Goal: Information Seeking & Learning: Learn about a topic

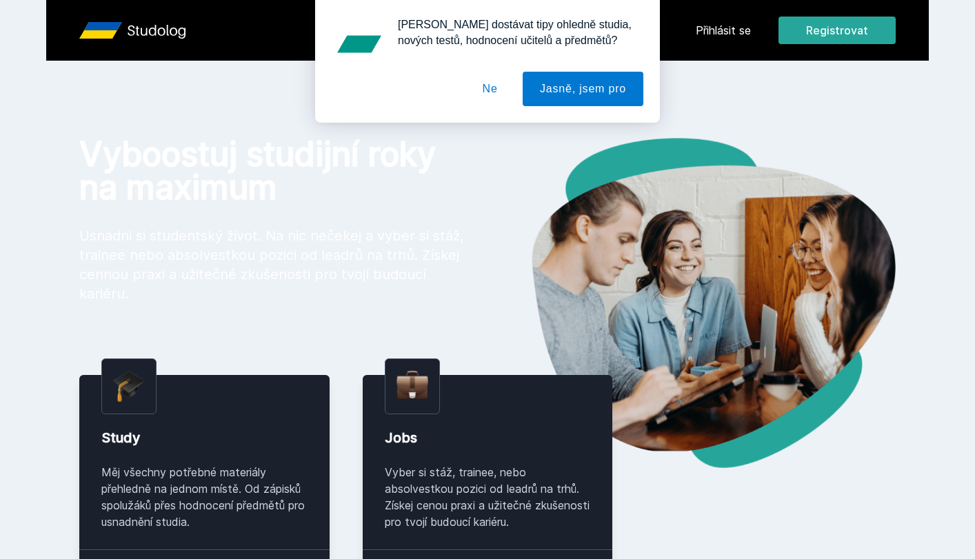
click at [488, 94] on button "Ne" at bounding box center [491, 89] width 50 height 34
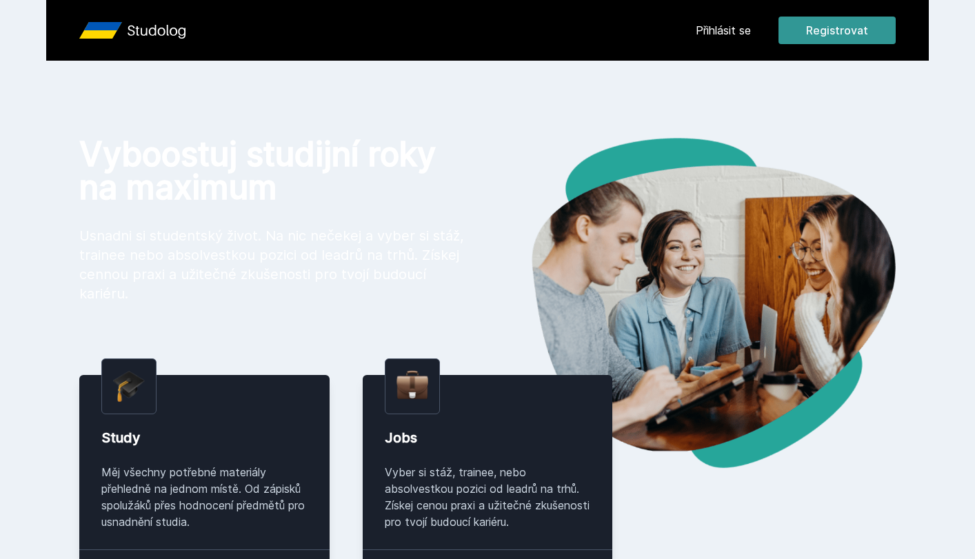
click at [872, 29] on button "Registrovat" at bounding box center [837, 31] width 117 height 28
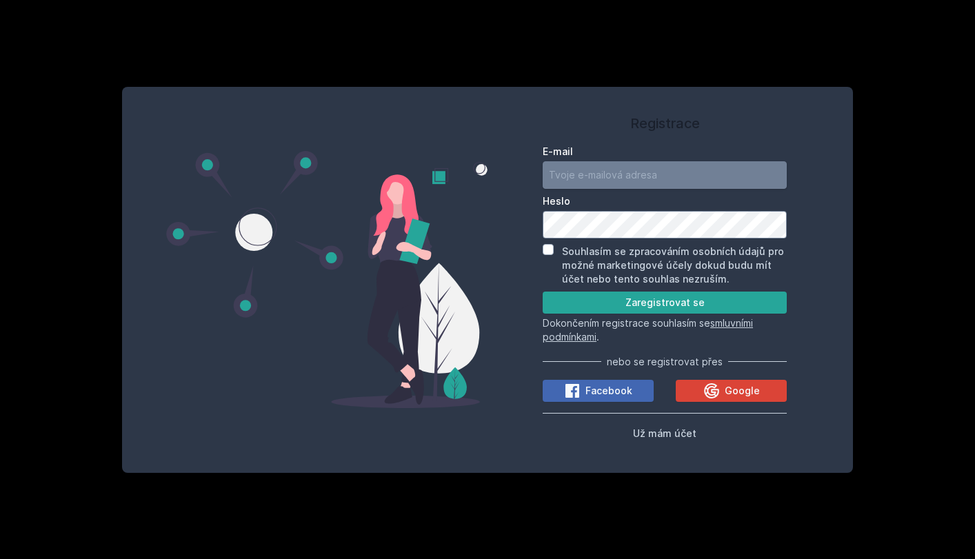
click at [616, 177] on input "E-mail" at bounding box center [665, 175] width 244 height 28
paste input "Velký krach (0:00 – 30:00 min.) – Velká hospodářská krize – jako „vzorová“ zása…"
click at [731, 176] on input "kocisovalea7Velký krach (0:00 – 30:00 min.) – Velká hospodářská krize – jako „v…" at bounding box center [665, 175] width 244 height 28
drag, startPoint x: 779, startPoint y: 177, endPoint x: 377, endPoint y: 186, distance: 401.6
click at [377, 186] on div "Registrace E-mail kocisovalea7Velký krach (0:00 – 30:00 min.) – Velká hospodářs…" at bounding box center [488, 280] width 732 height 386
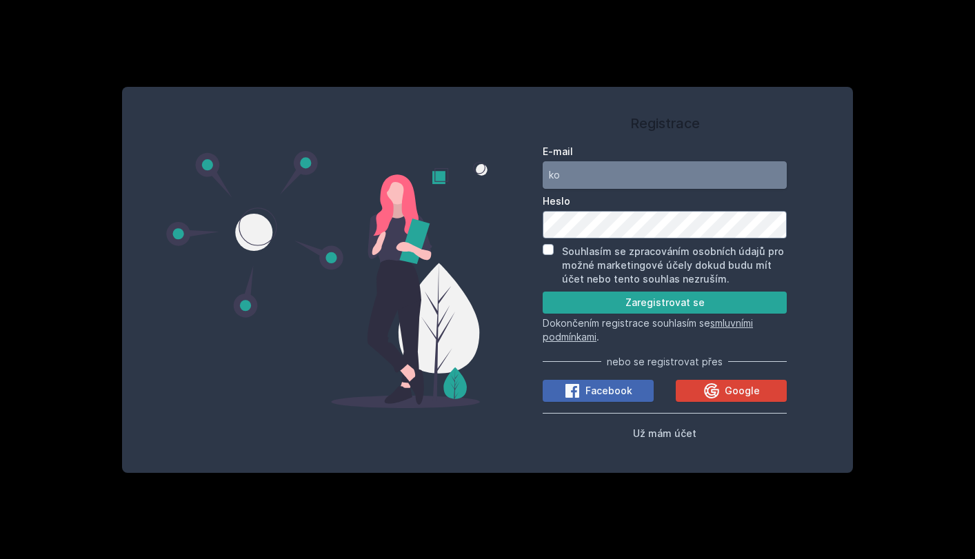
type input "k"
type input "kocisovalea7@gmail.com"
click at [615, 303] on button "Zaregistrovat se" at bounding box center [665, 303] width 244 height 22
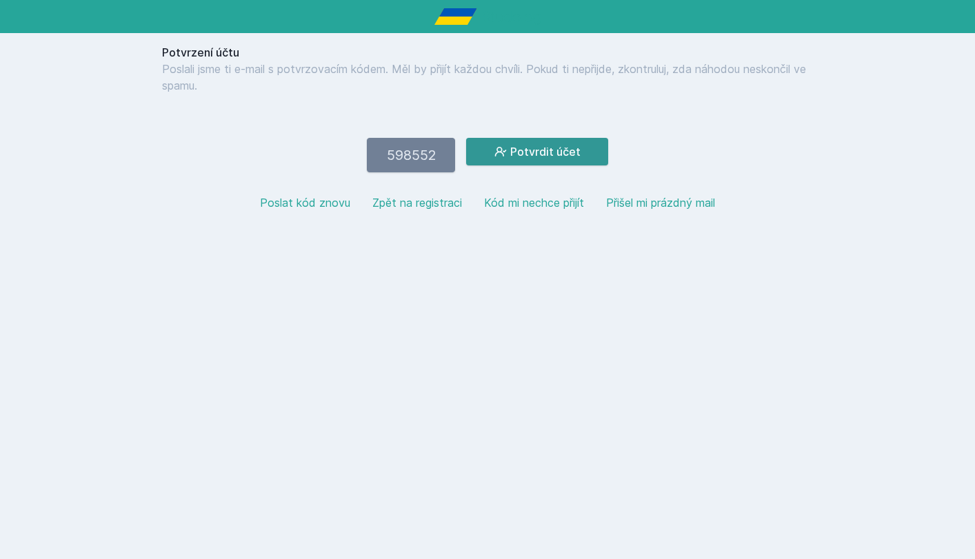
type input "598552"
click at [541, 156] on button "Potvrdit účet" at bounding box center [537, 152] width 142 height 28
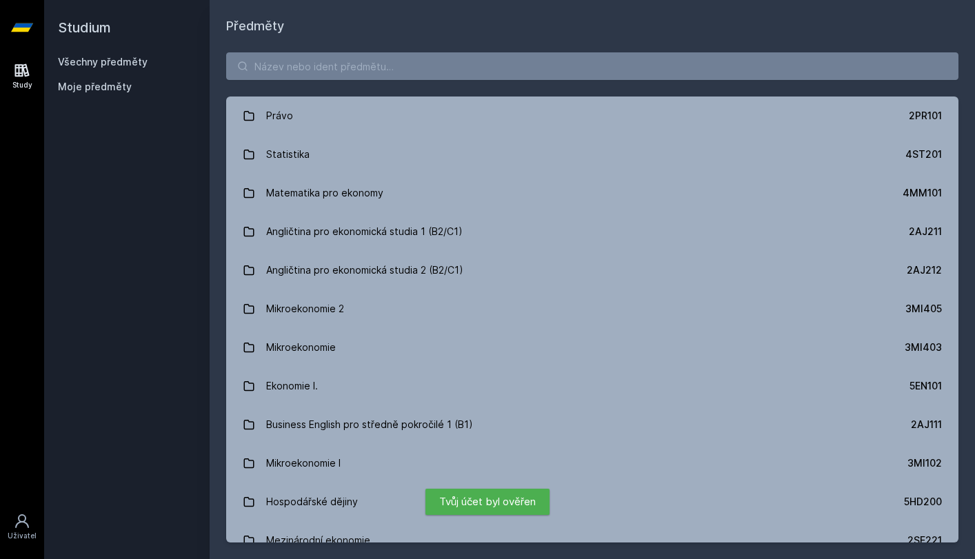
click at [115, 87] on span "Moje předměty" at bounding box center [95, 87] width 74 height 14
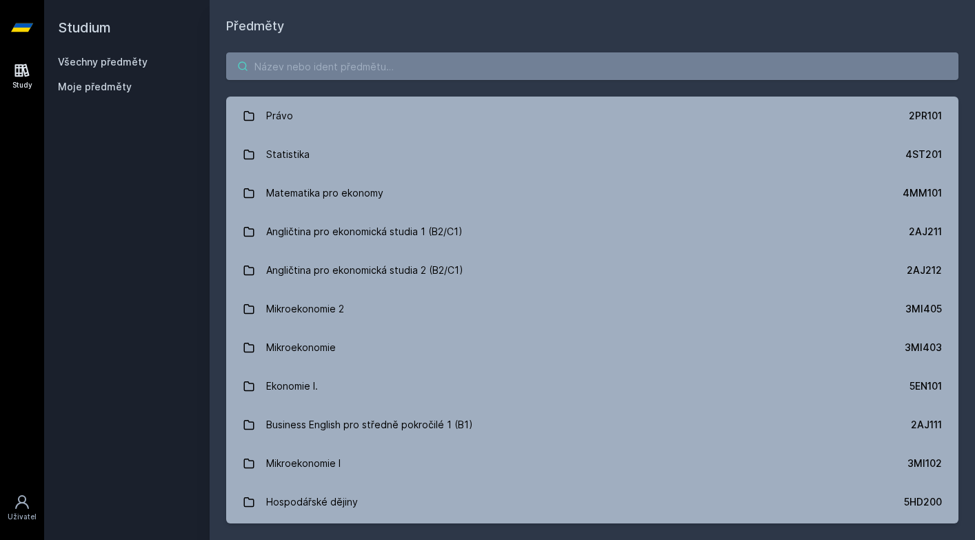
click at [407, 65] on input "search" at bounding box center [592, 66] width 733 height 28
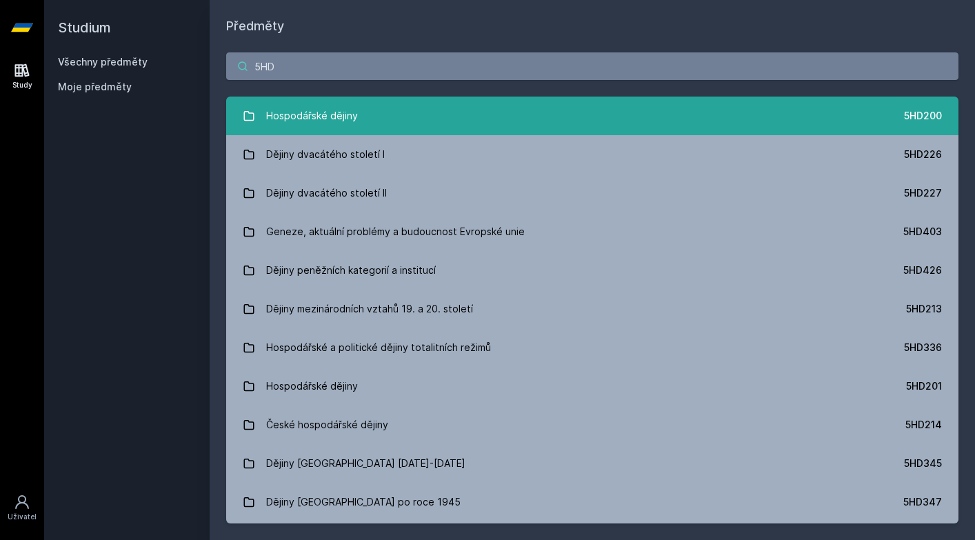
type input "5HD"
click at [347, 117] on div "Hospodářské dějiny" at bounding box center [312, 116] width 92 height 28
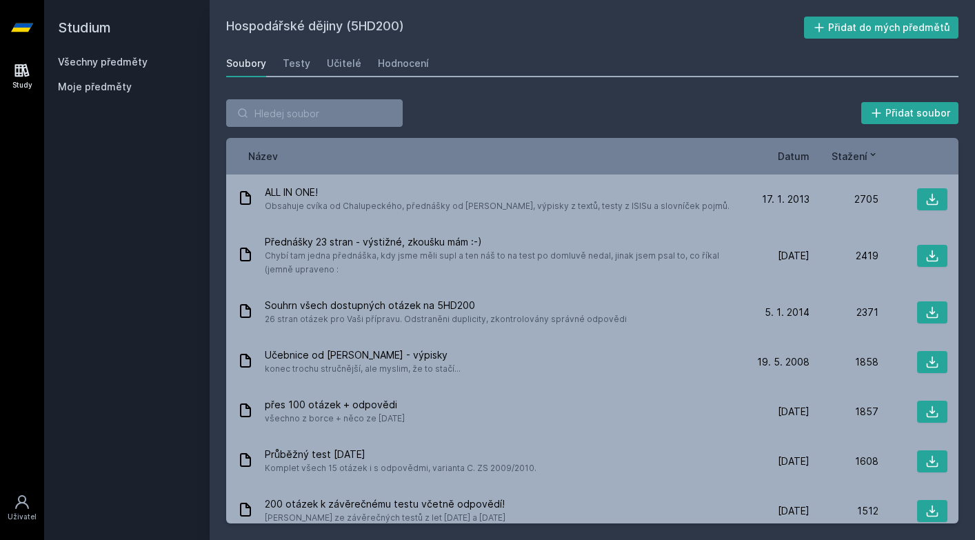
click at [792, 156] on span "Datum" at bounding box center [794, 156] width 32 height 14
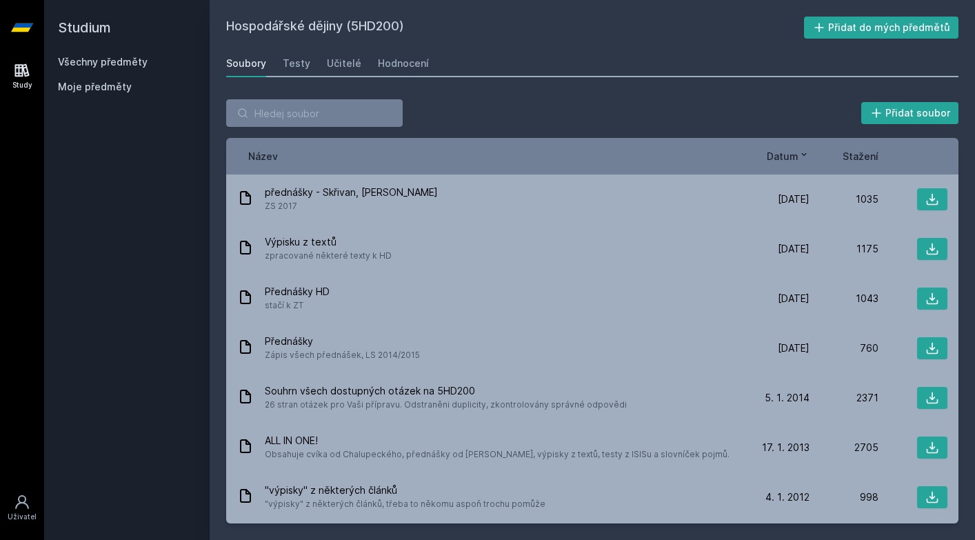
click at [792, 156] on span "Datum" at bounding box center [783, 156] width 32 height 14
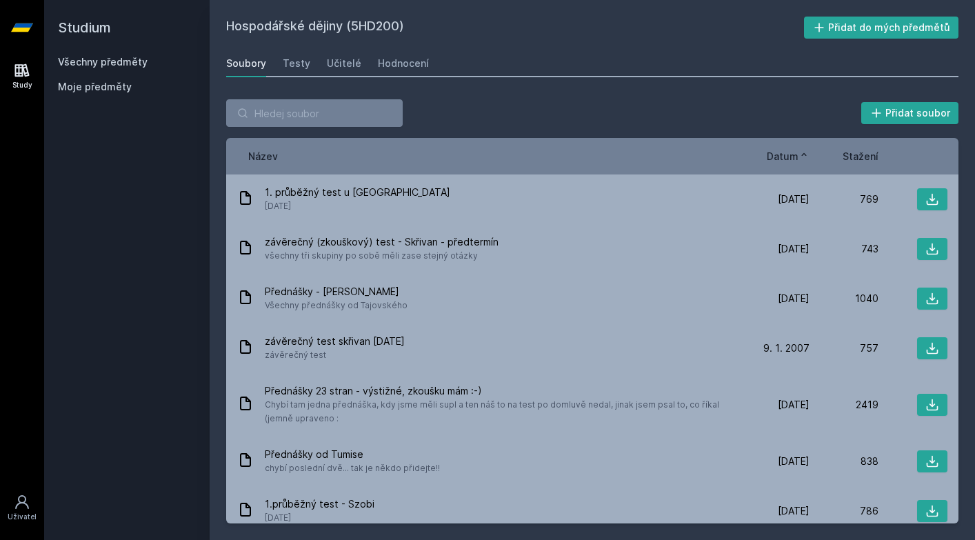
click at [792, 156] on span "Datum" at bounding box center [783, 156] width 32 height 14
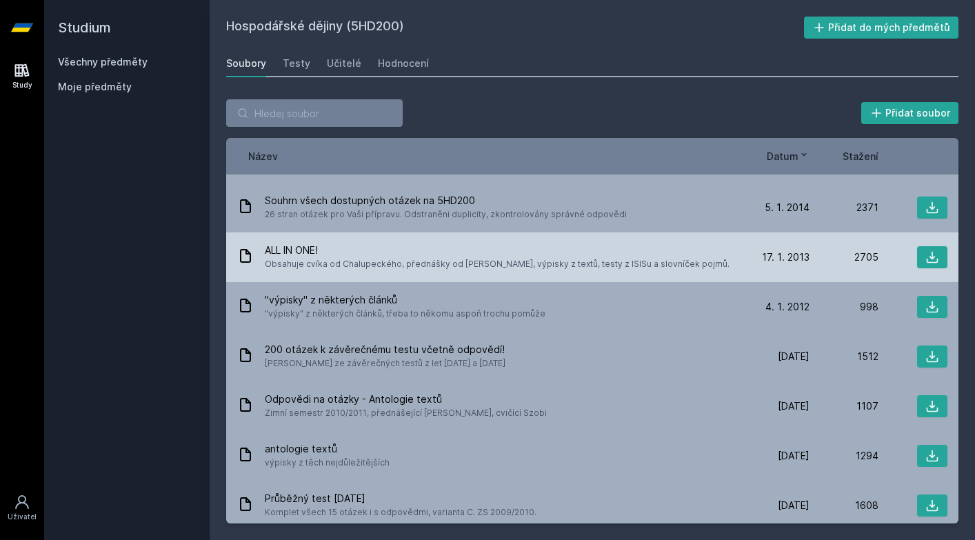
scroll to position [194, 0]
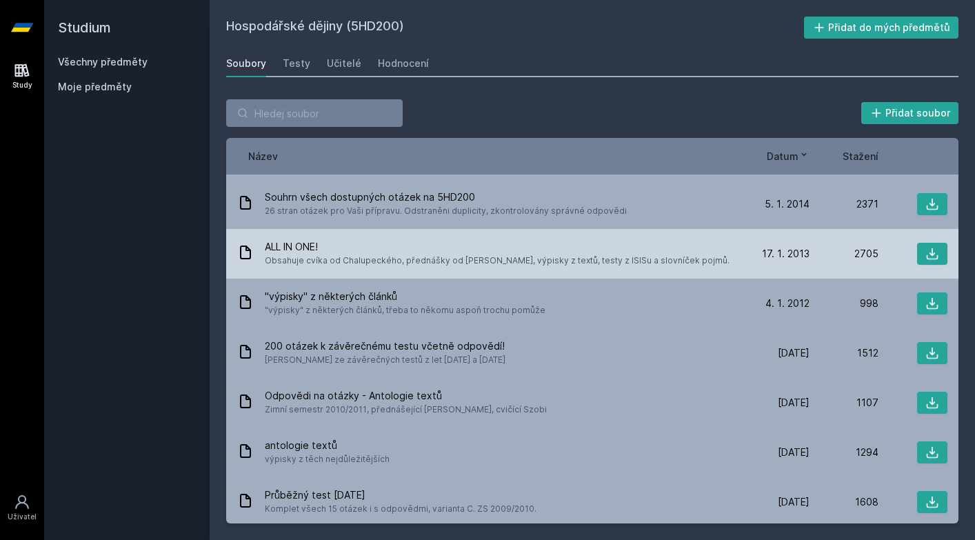
click at [302, 243] on span "ALL IN ONE!" at bounding box center [497, 247] width 465 height 14
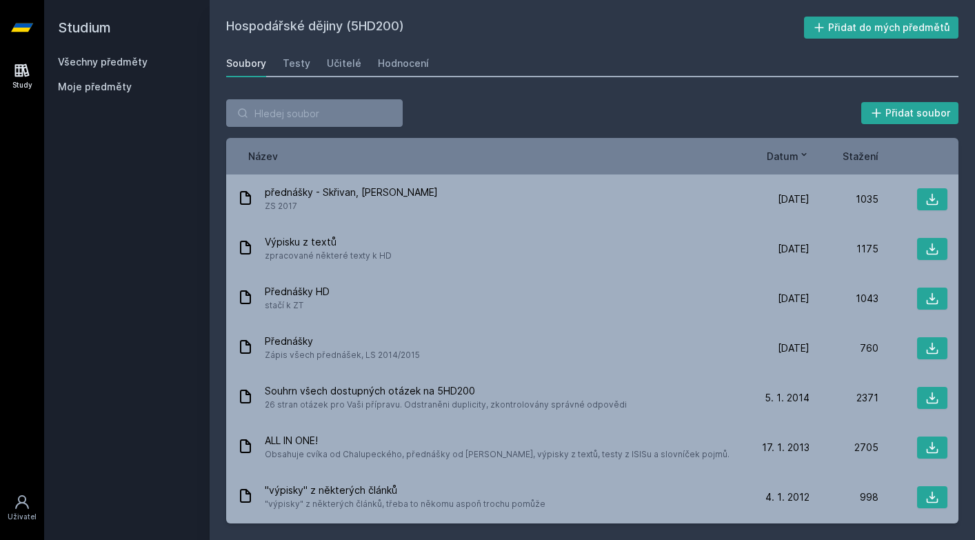
scroll to position [0, 0]
click at [392, 66] on div "Hodnocení" at bounding box center [403, 64] width 51 height 14
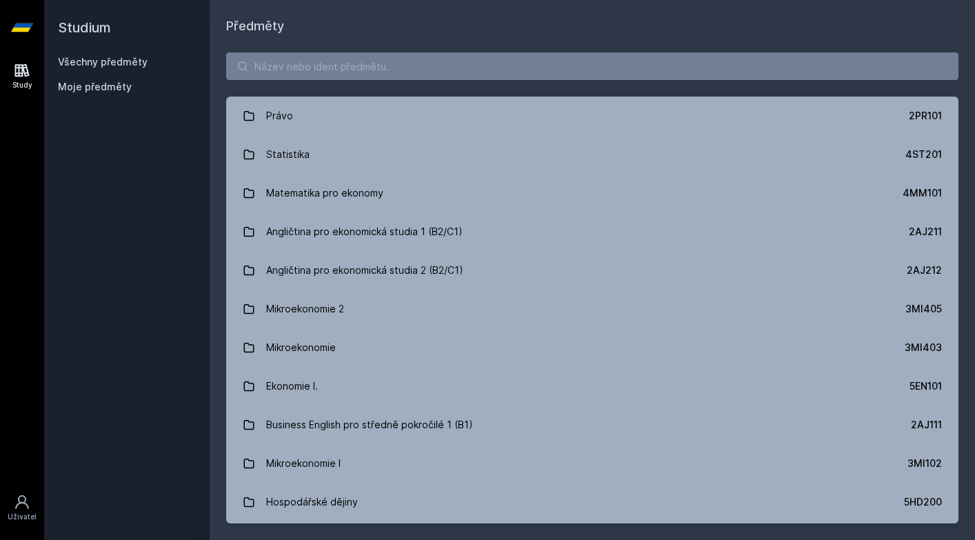
click at [69, 58] on link "Všechny předměty" at bounding box center [103, 62] width 90 height 12
click at [81, 63] on link "Všechny předměty" at bounding box center [103, 62] width 90 height 12
click at [461, 74] on input "search" at bounding box center [592, 66] width 733 height 28
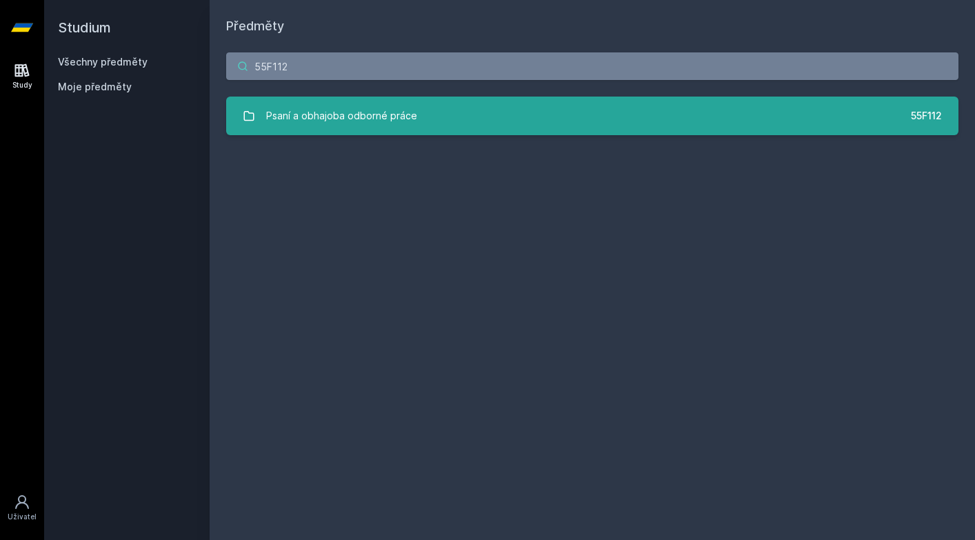
type input "55F112"
click at [350, 108] on div "Psaní a obhajoba odborné práce" at bounding box center [341, 116] width 151 height 28
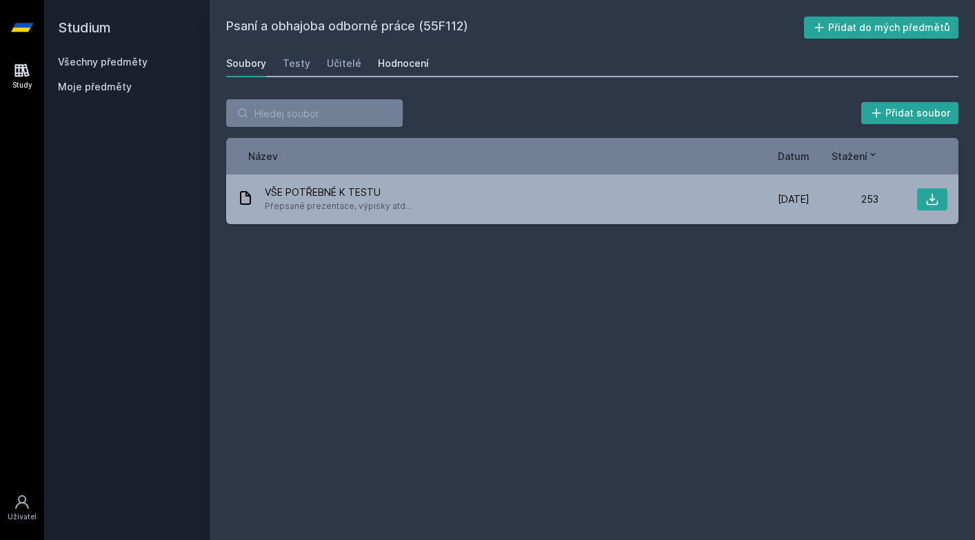
click at [378, 59] on div "Hodnocení" at bounding box center [403, 64] width 51 height 14
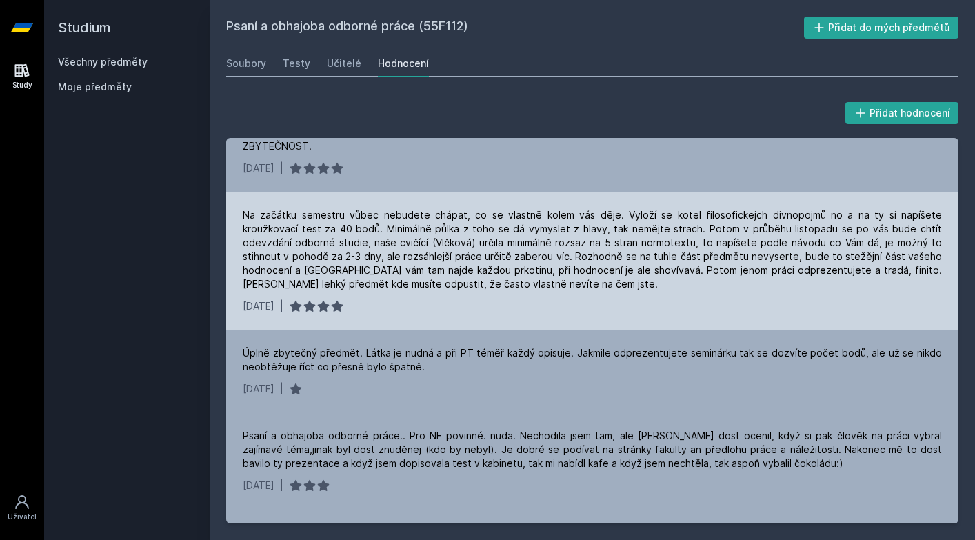
scroll to position [1099, 0]
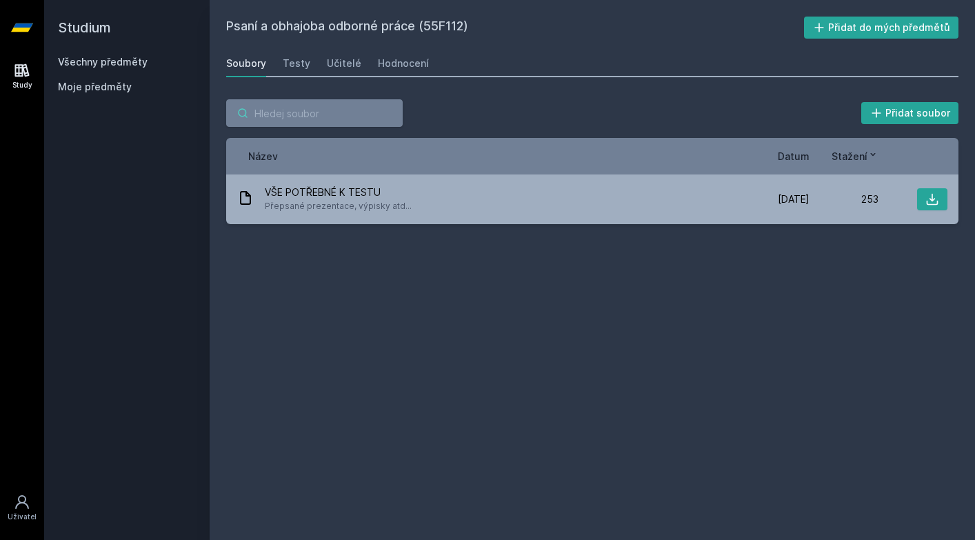
click at [353, 112] on input "search" at bounding box center [314, 113] width 177 height 28
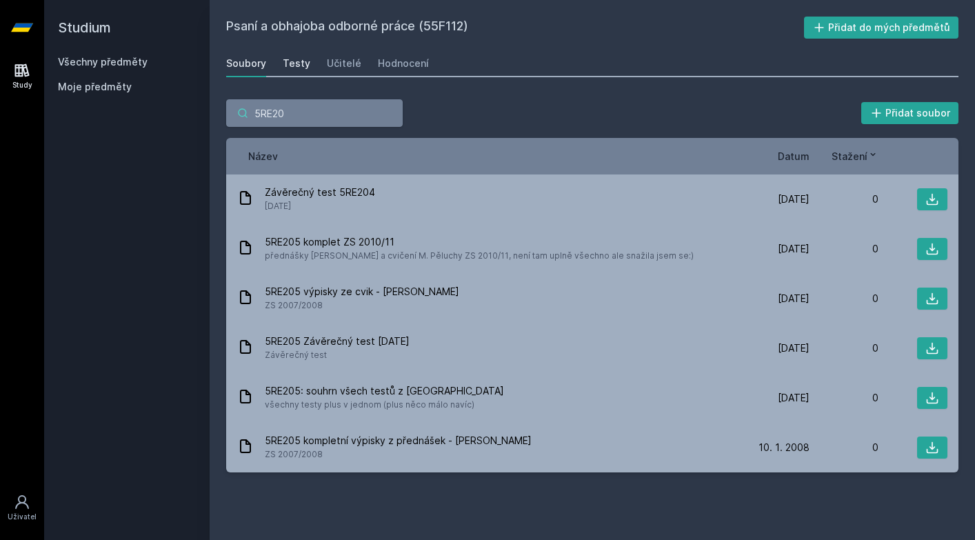
type input "5RE205"
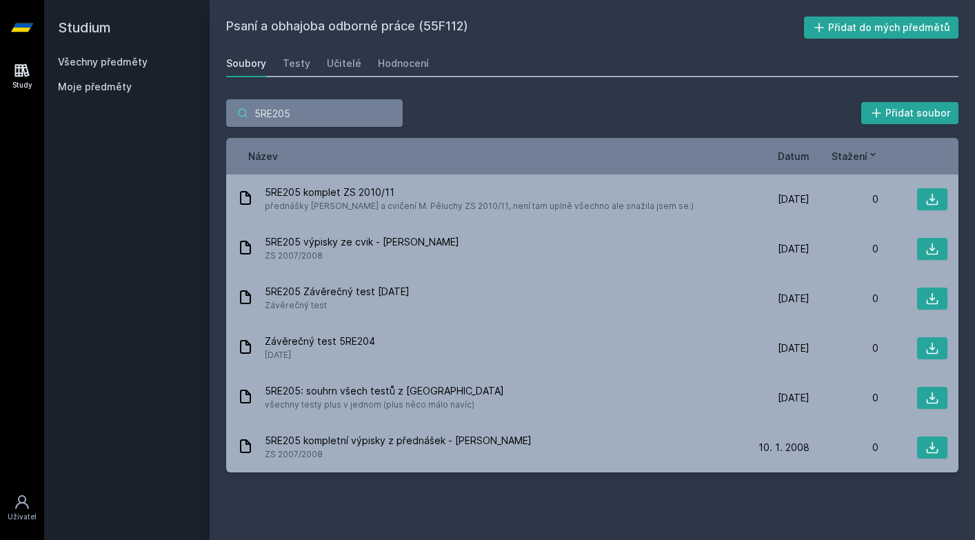
click at [394, 117] on input "5RE205" at bounding box center [314, 113] width 177 height 28
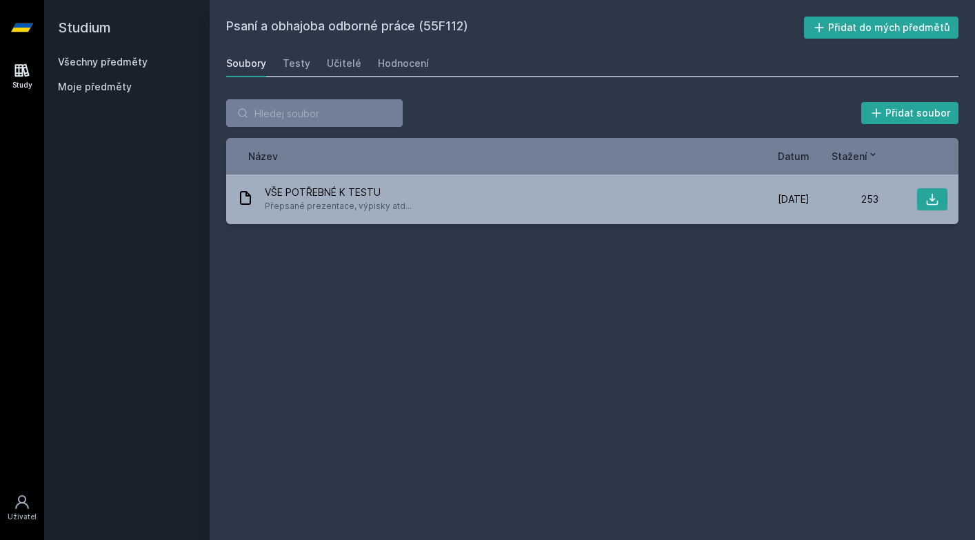
click at [248, 61] on div "Soubory" at bounding box center [246, 64] width 40 height 14
click at [121, 61] on link "Všechny předměty" at bounding box center [103, 62] width 90 height 12
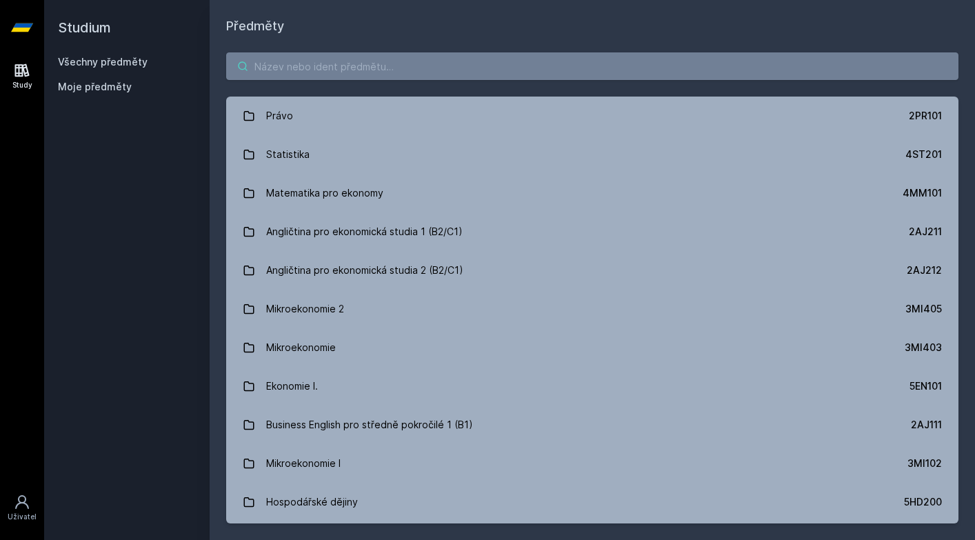
click at [319, 75] on input "search" at bounding box center [592, 66] width 733 height 28
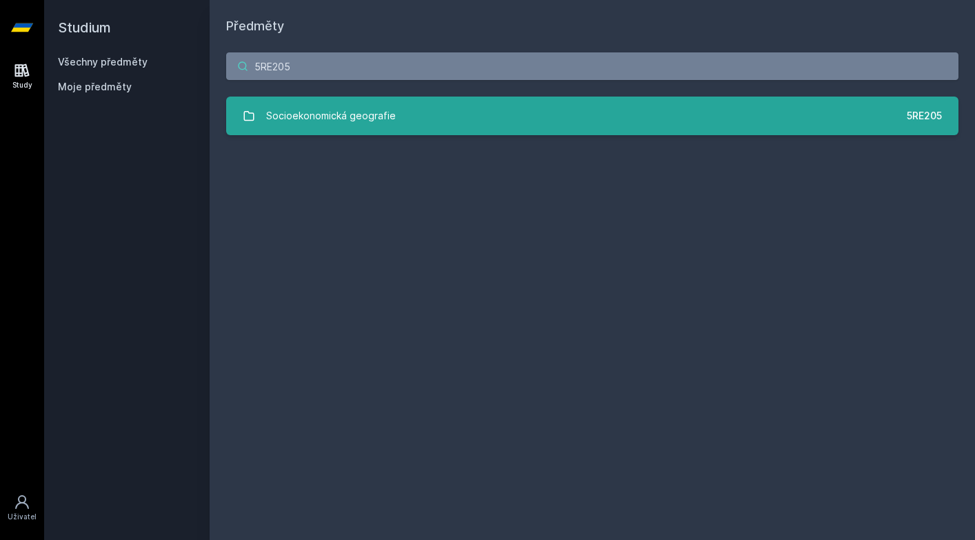
type input "5RE205"
click at [299, 106] on div "Socioekonomická geografie" at bounding box center [331, 116] width 130 height 28
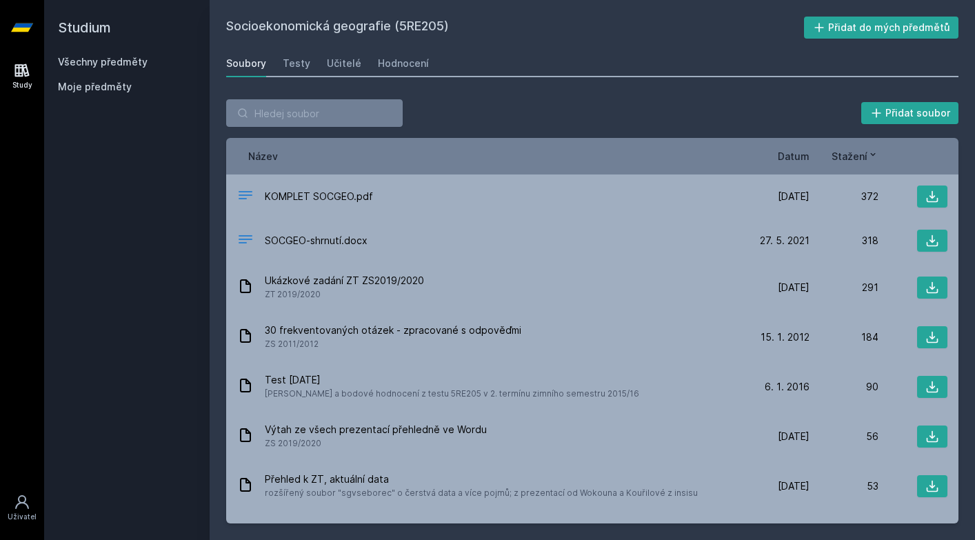
click at [802, 154] on span "Datum" at bounding box center [794, 156] width 32 height 14
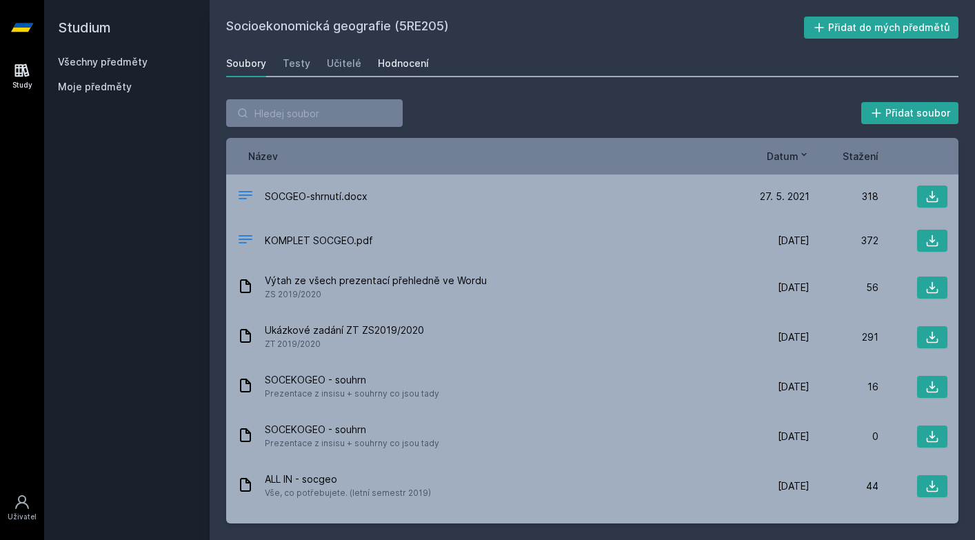
click at [398, 61] on div "Hodnocení" at bounding box center [403, 64] width 51 height 14
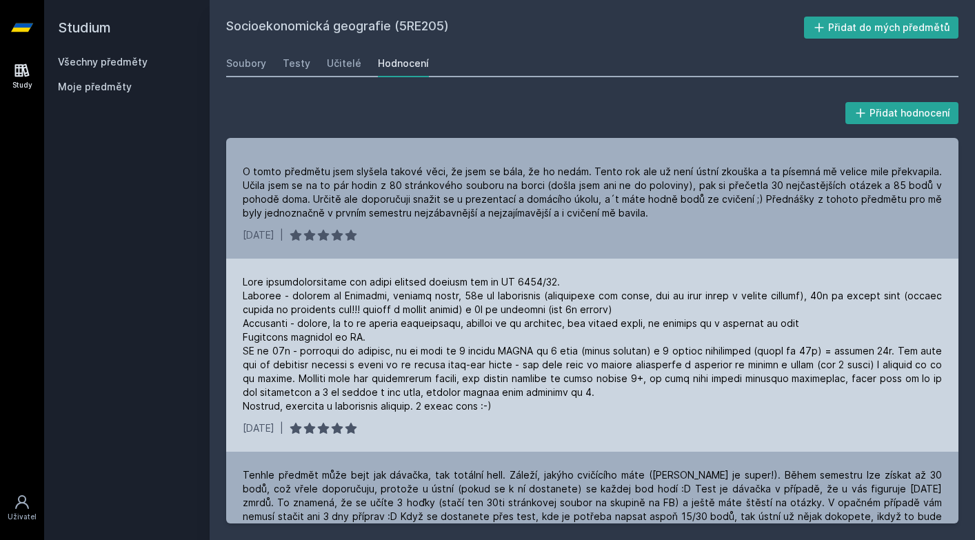
scroll to position [1081, 0]
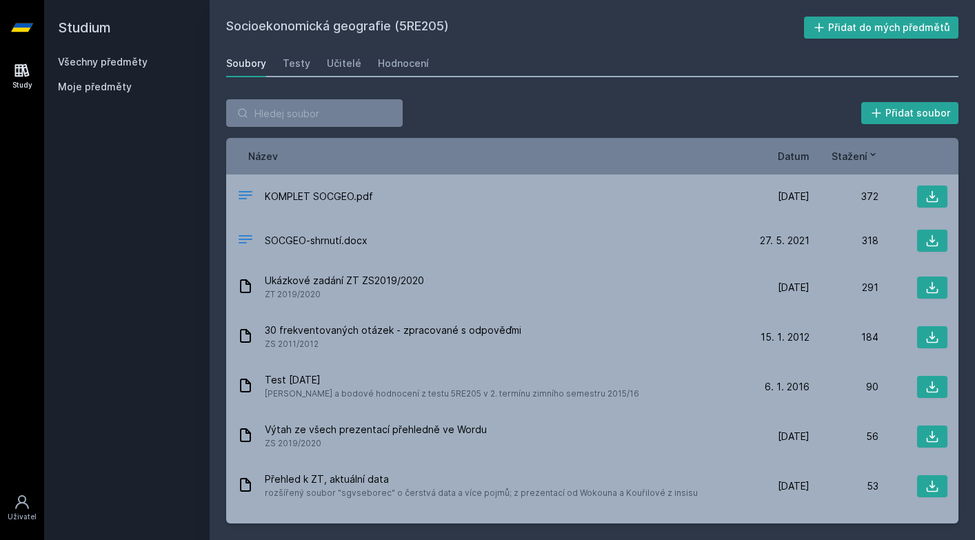
click at [88, 61] on link "Všechny předměty" at bounding box center [103, 62] width 90 height 12
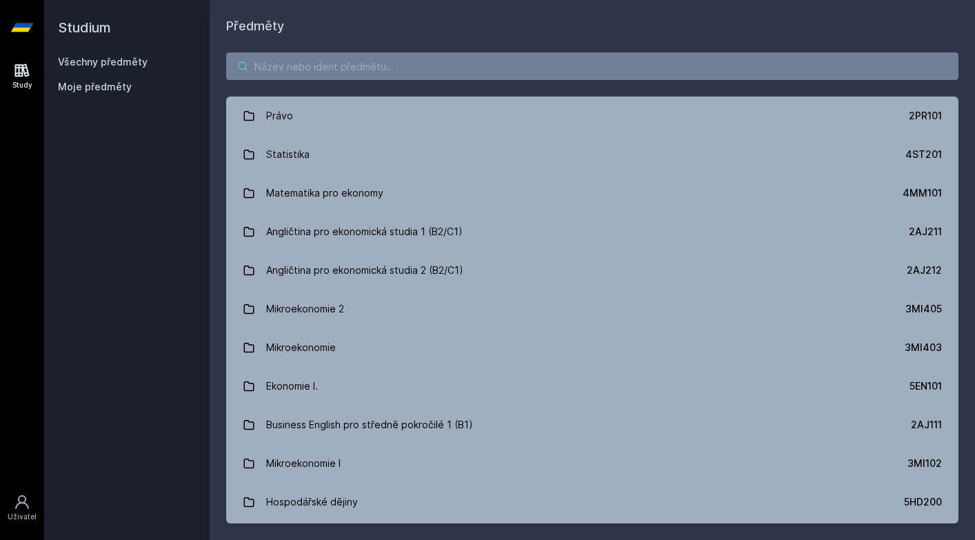
click at [280, 72] on input "search" at bounding box center [592, 66] width 733 height 28
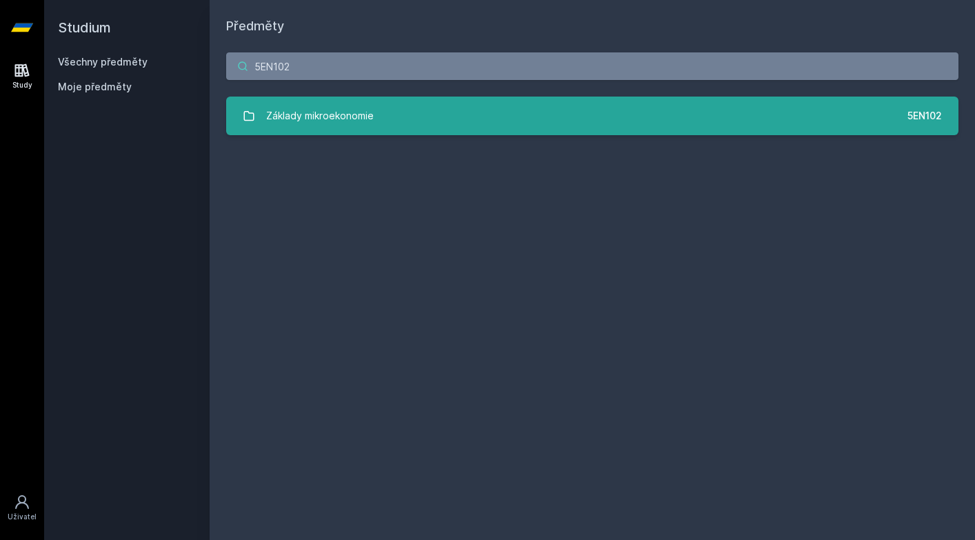
type input "5EN102"
click at [295, 105] on div "Základy mikroekonomie" at bounding box center [320, 116] width 108 height 28
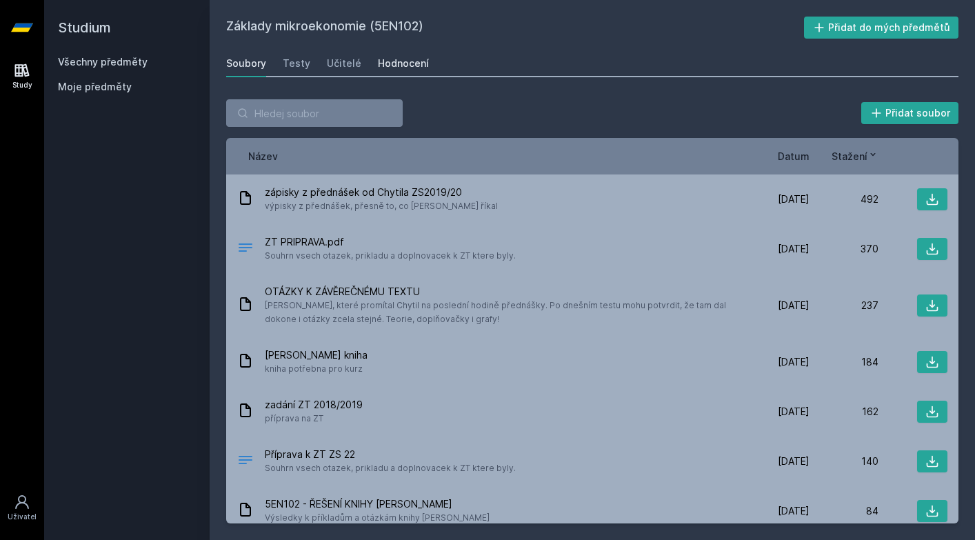
click at [387, 55] on link "Hodnocení" at bounding box center [403, 64] width 51 height 28
click at [327, 117] on input "search" at bounding box center [314, 113] width 177 height 28
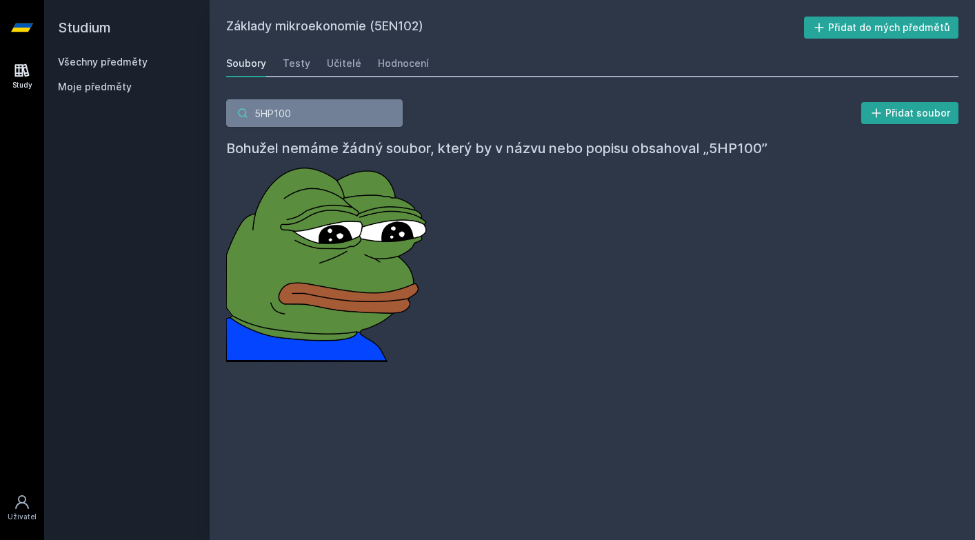
click at [379, 110] on input "5HP100" at bounding box center [314, 113] width 177 height 28
type input "5"
type input "P"
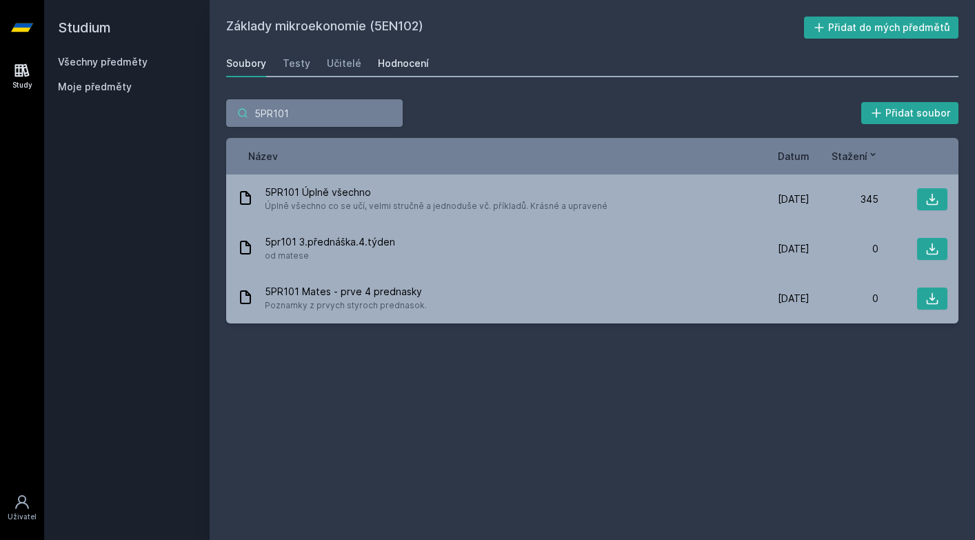
type input "5PR101"
click at [395, 61] on div "Hodnocení" at bounding box center [403, 64] width 51 height 14
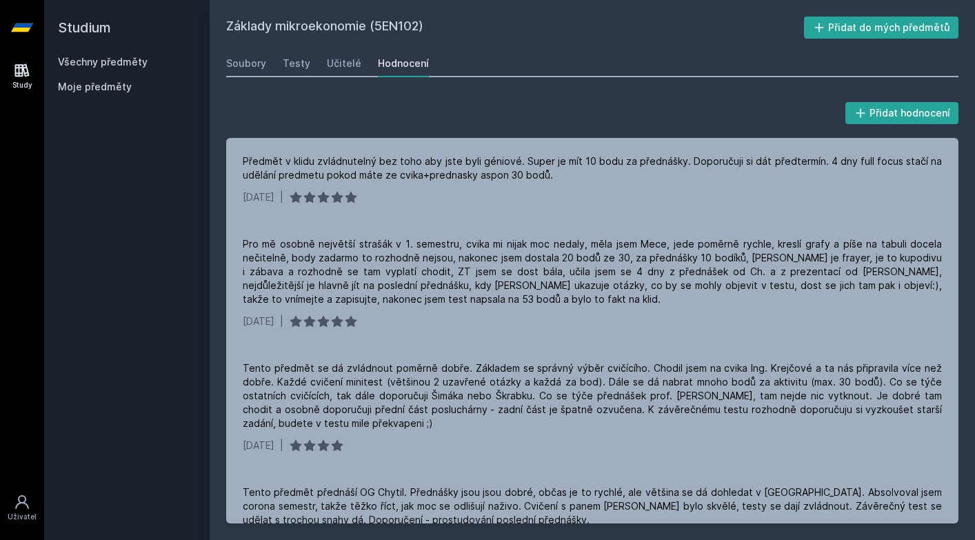
click at [111, 50] on h2 "Studium" at bounding box center [127, 27] width 138 height 55
click at [111, 75] on div "Všechny předměty Moje předměty" at bounding box center [127, 77] width 138 height 44
click at [119, 74] on div "Všechny předměty Moje předměty" at bounding box center [127, 77] width 138 height 44
click at [119, 70] on div "Všechny předměty Moje předměty" at bounding box center [127, 77] width 138 height 44
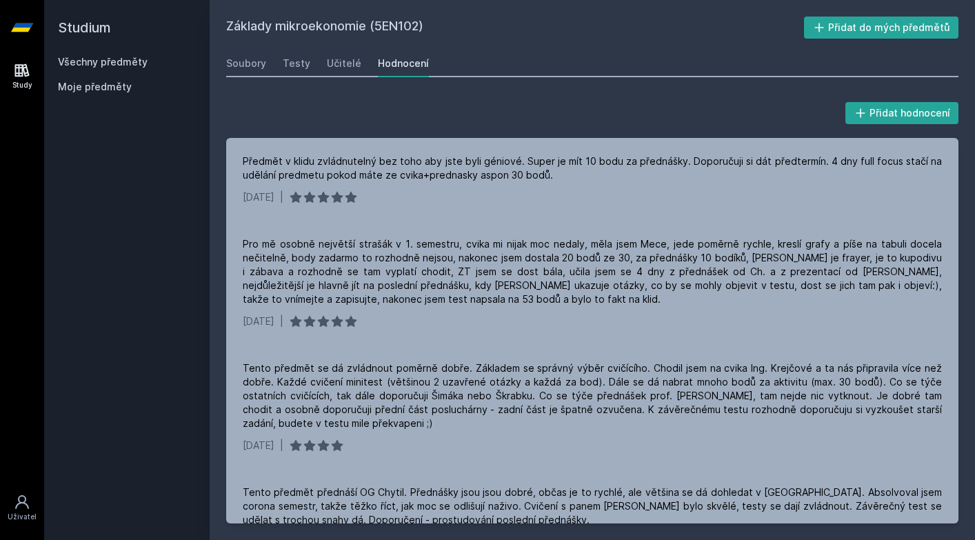
click at [103, 66] on link "Všechny předměty" at bounding box center [103, 62] width 90 height 12
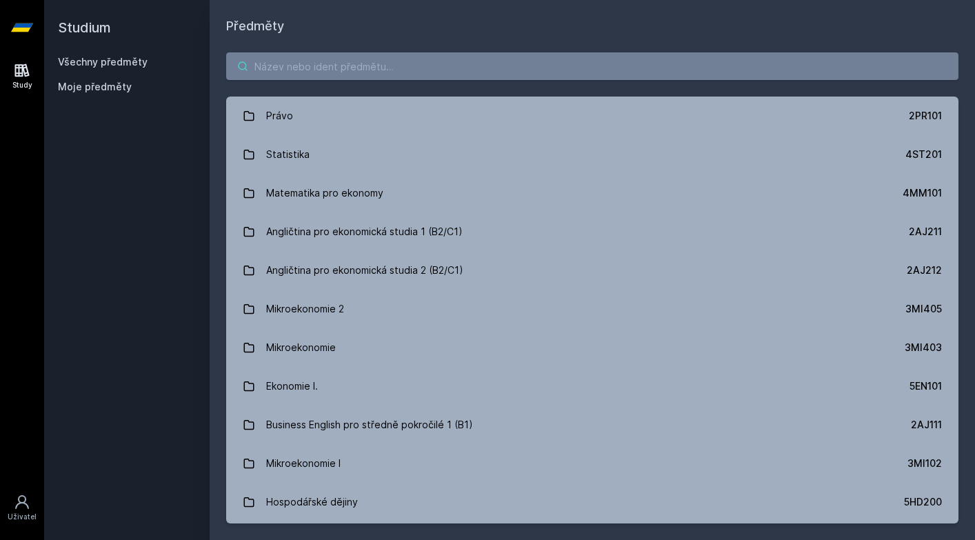
click at [364, 66] on input "search" at bounding box center [592, 66] width 733 height 28
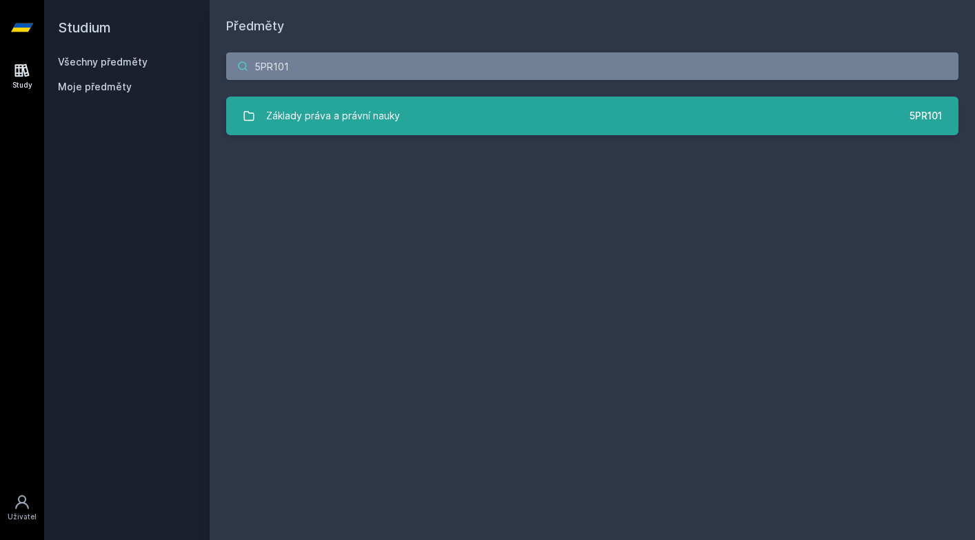
type input "5PR101"
click at [317, 120] on div "Základy práva a právní nauky" at bounding box center [333, 116] width 134 height 28
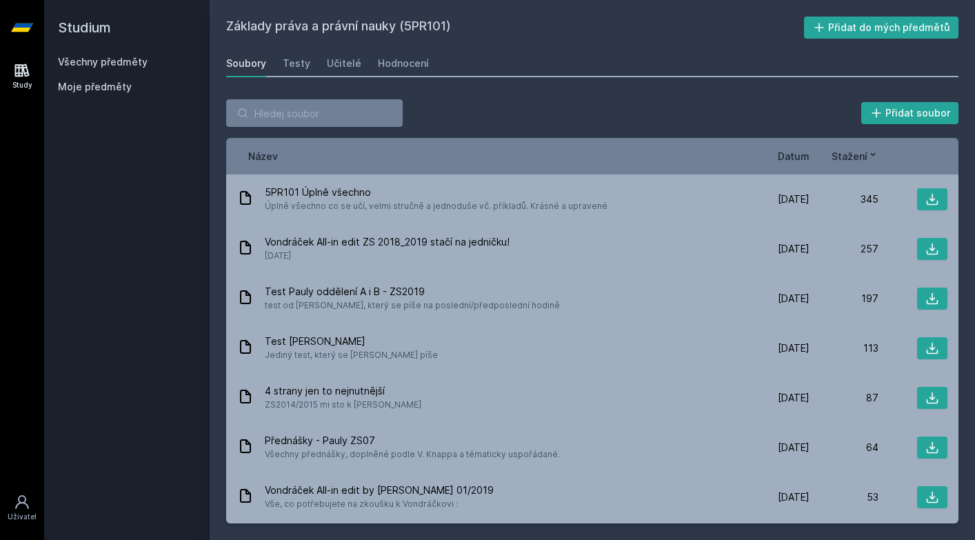
click at [790, 155] on span "Datum" at bounding box center [794, 156] width 32 height 14
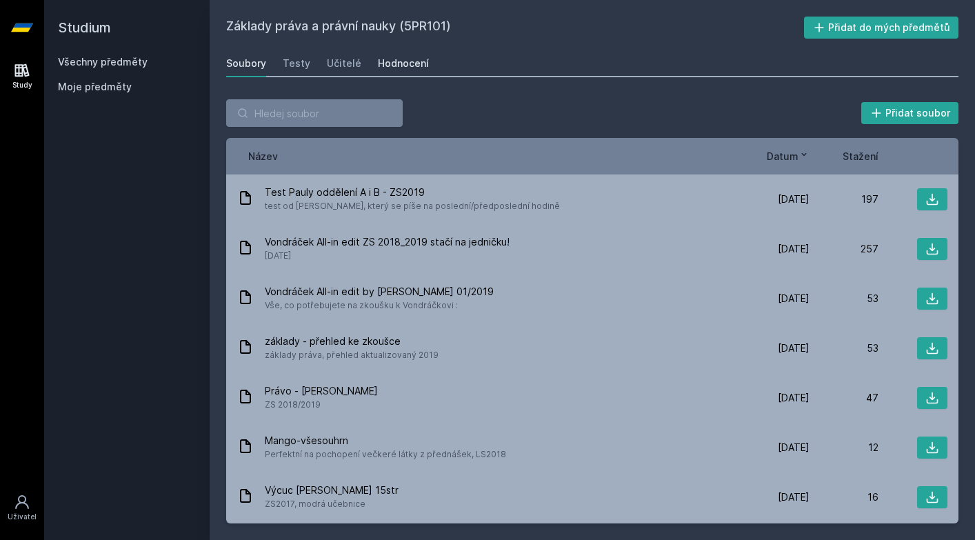
click at [392, 67] on div "Hodnocení" at bounding box center [403, 64] width 51 height 14
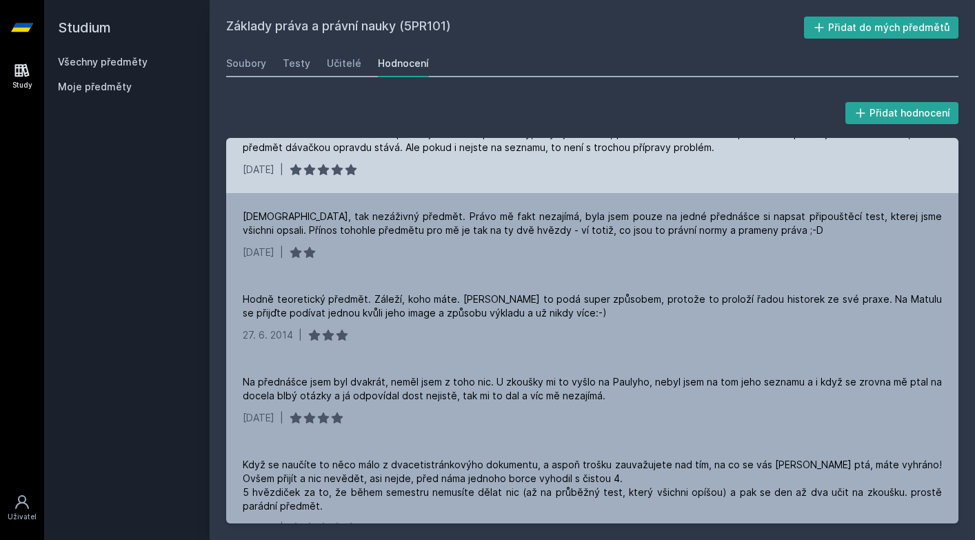
scroll to position [1810, 0]
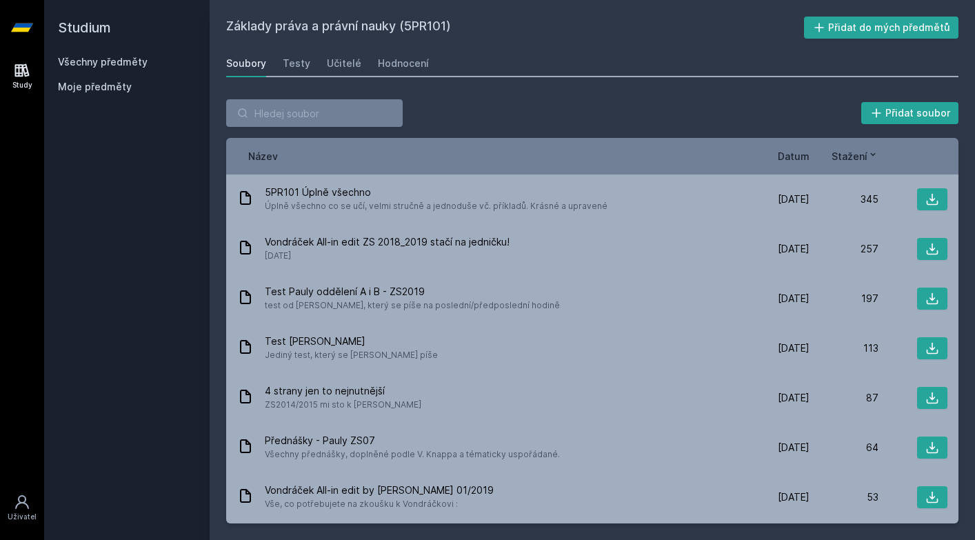
click at [105, 76] on div "Všechny předměty Moje předměty" at bounding box center [127, 77] width 138 height 44
click at [105, 72] on div "Všechny předměty Moje předměty" at bounding box center [127, 77] width 138 height 44
click at [106, 64] on link "Všechny předměty" at bounding box center [103, 62] width 90 height 12
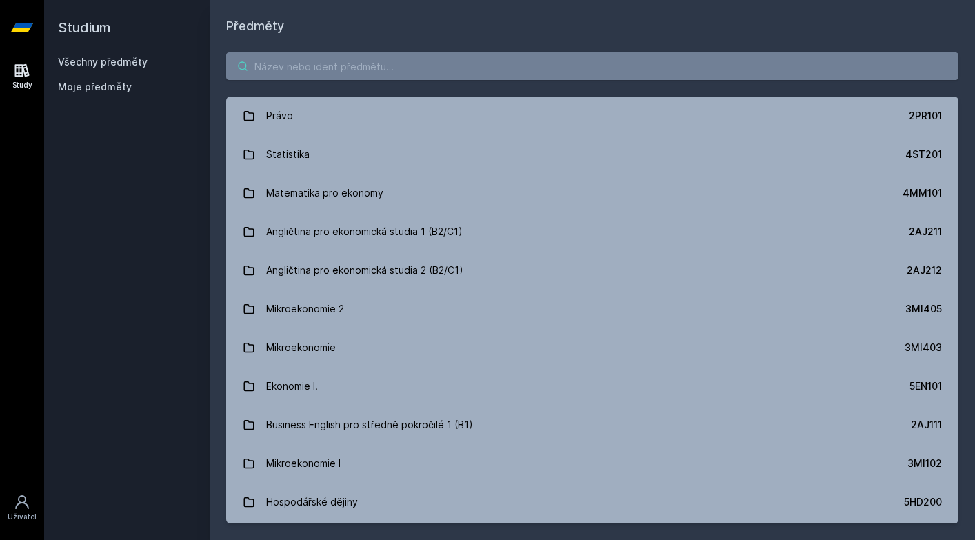
click at [293, 75] on input "search" at bounding box center [592, 66] width 733 height 28
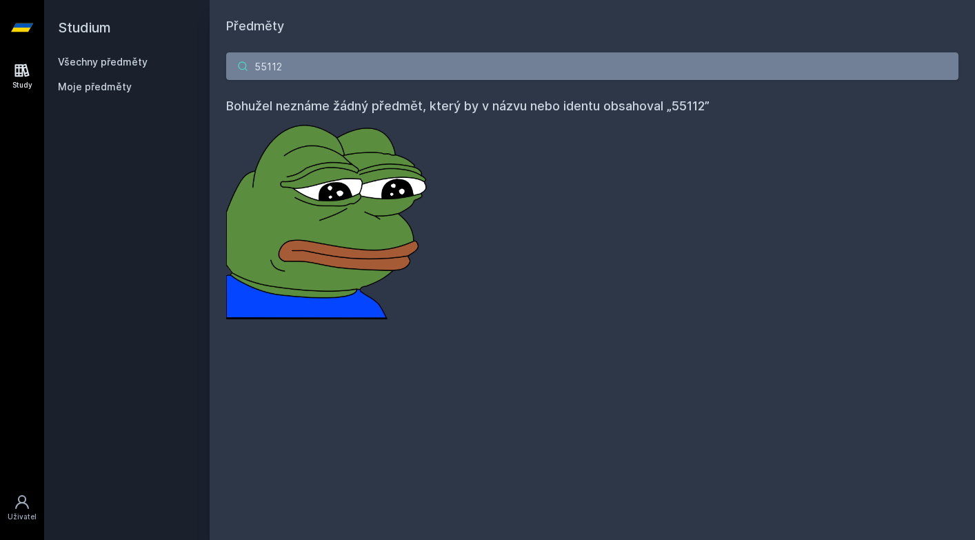
click at [293, 75] on input "55112" at bounding box center [592, 66] width 733 height 28
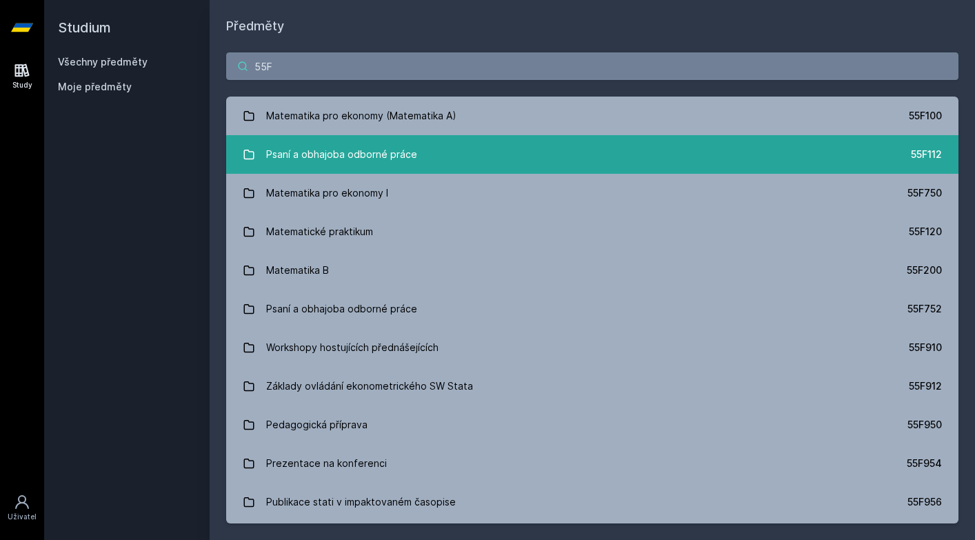
type input "55F"
click at [309, 154] on div "Psaní a obhajoba odborné práce" at bounding box center [341, 155] width 151 height 28
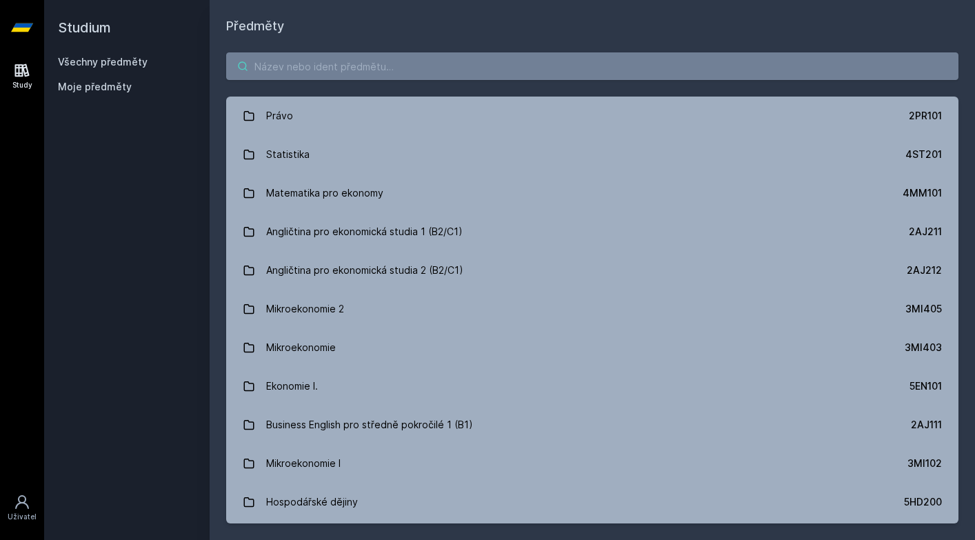
click at [297, 70] on input "search" at bounding box center [592, 66] width 733 height 28
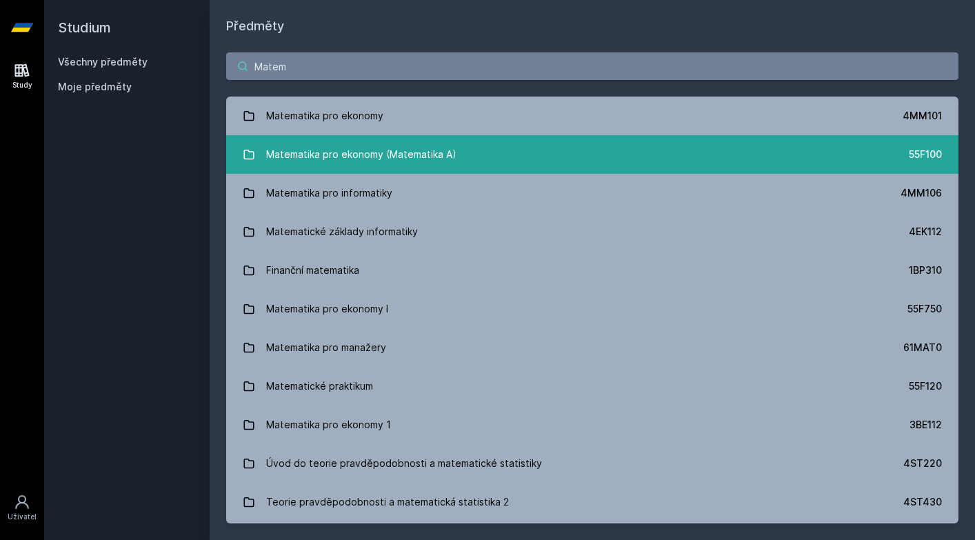
type input "Matem"
click at [363, 158] on div "Matematika pro ekonomy (Matematika A)" at bounding box center [361, 155] width 190 height 28
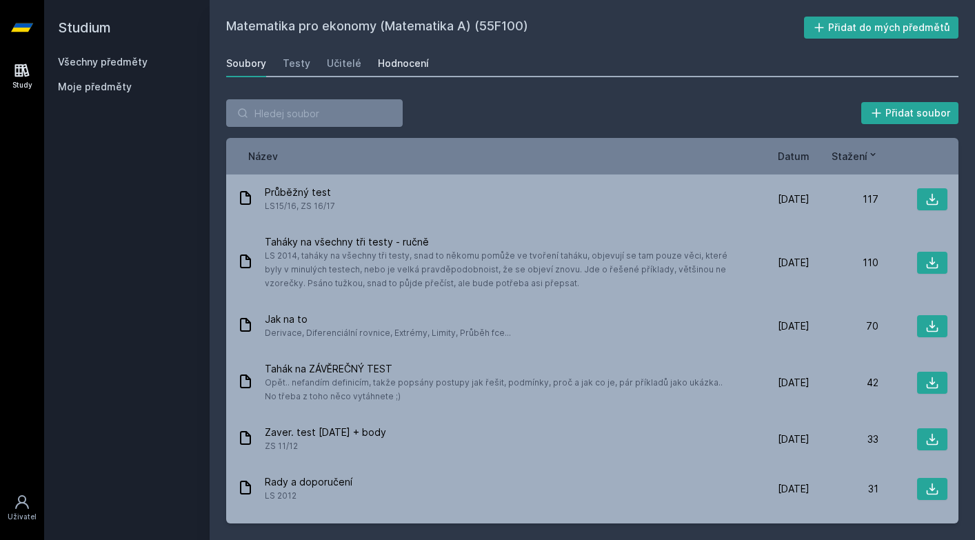
click at [397, 60] on div "Hodnocení" at bounding box center [403, 64] width 51 height 14
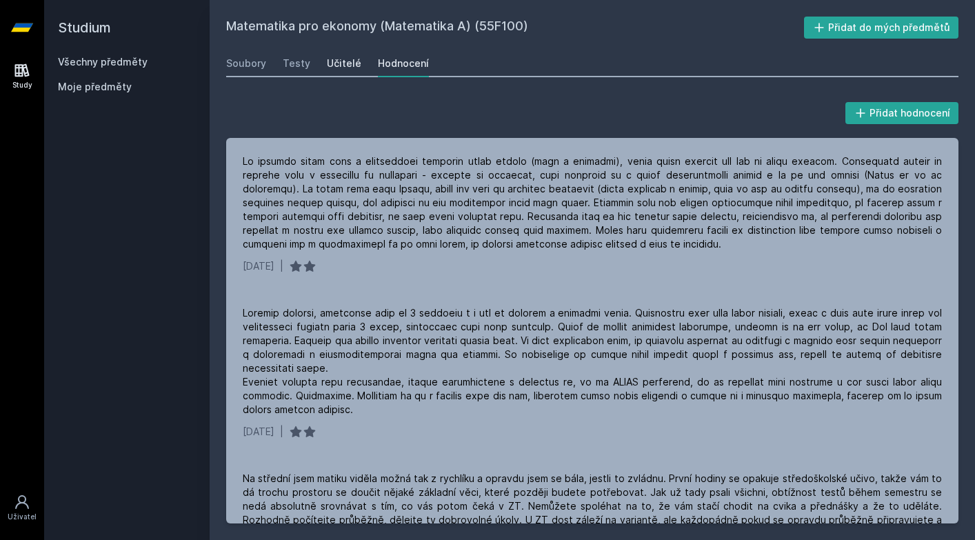
click at [337, 64] on div "Učitelé" at bounding box center [344, 64] width 34 height 14
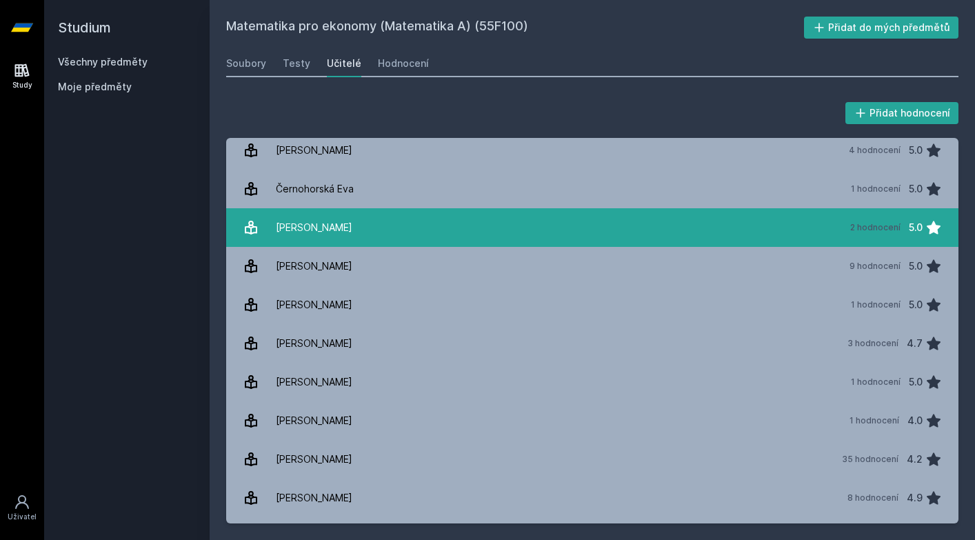
scroll to position [124, 0]
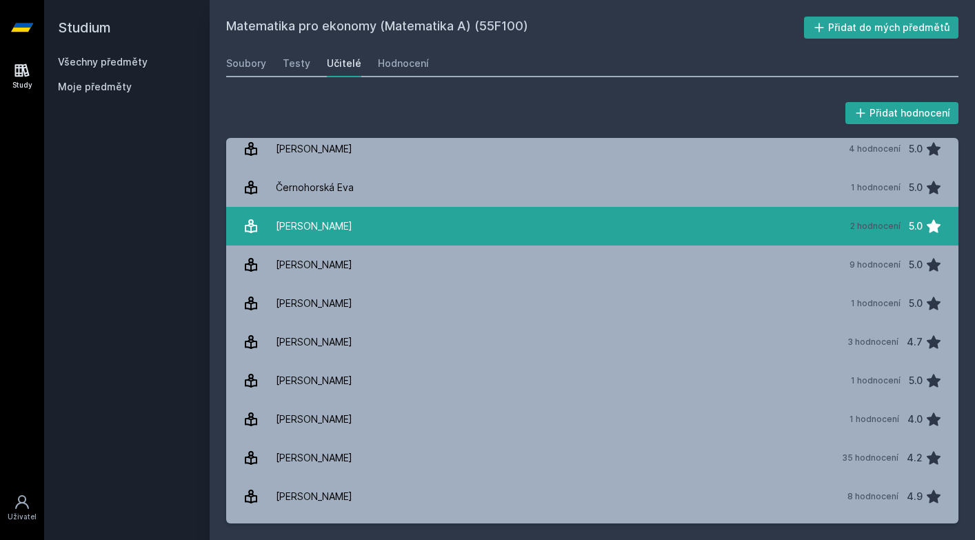
click at [321, 218] on div "Doležal Martin" at bounding box center [314, 226] width 77 height 28
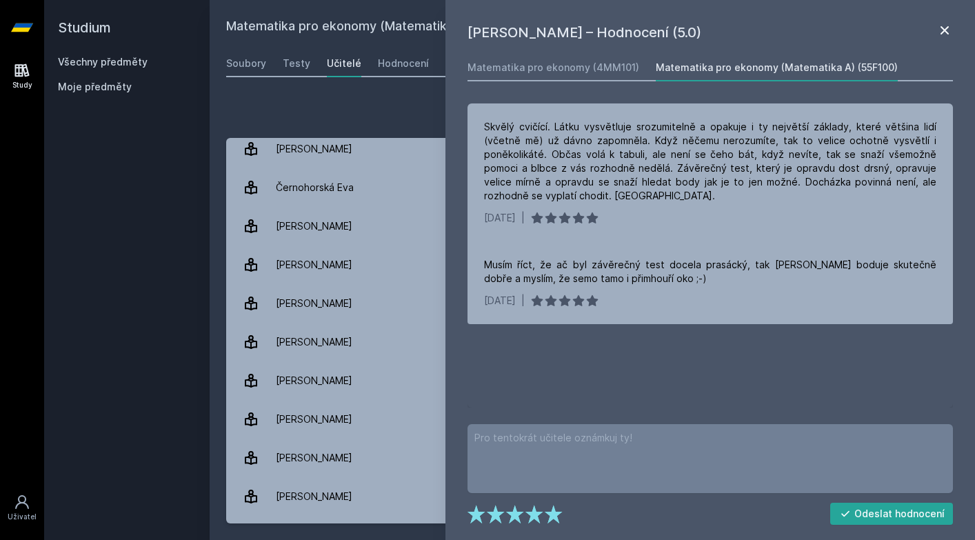
click at [944, 34] on icon at bounding box center [945, 30] width 17 height 17
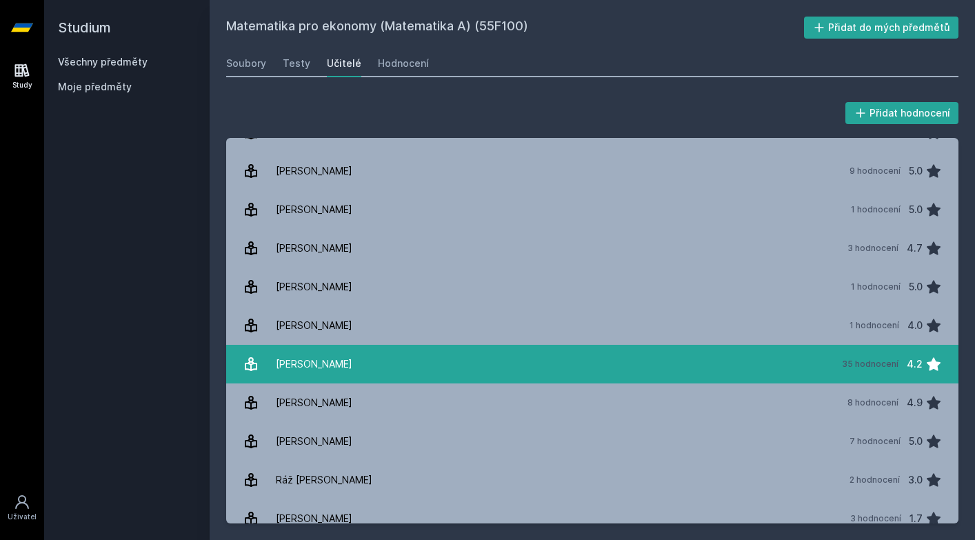
scroll to position [214, 0]
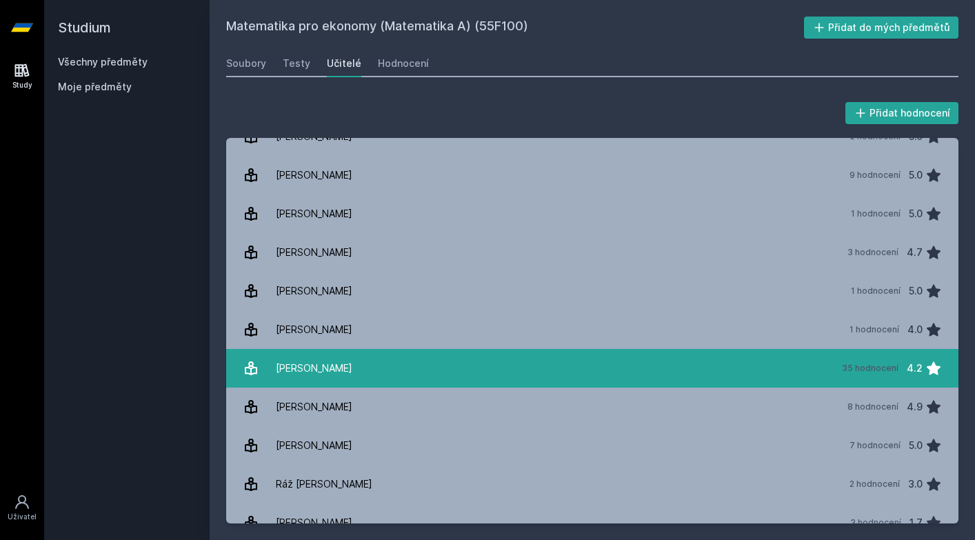
click at [297, 368] on div "Krump Lukáš" at bounding box center [314, 369] width 77 height 28
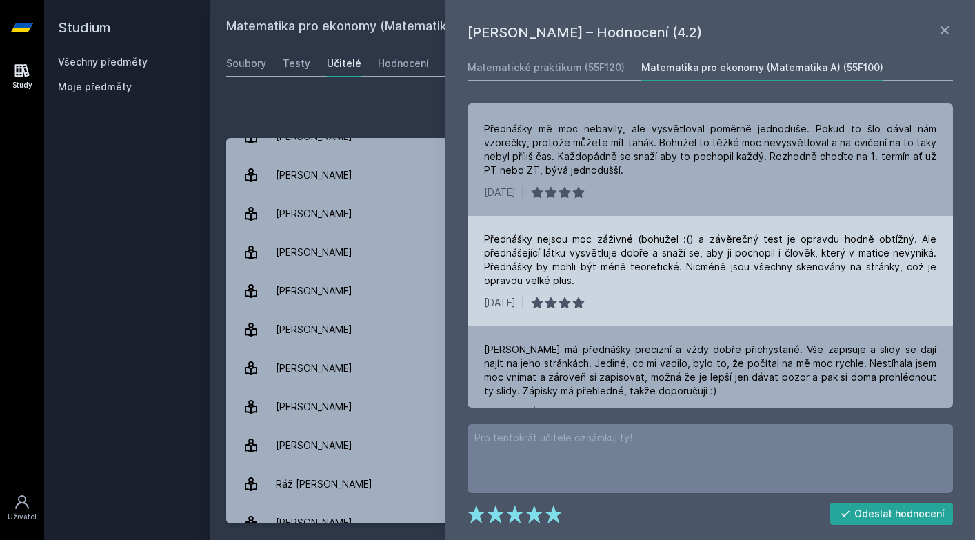
scroll to position [111, 0]
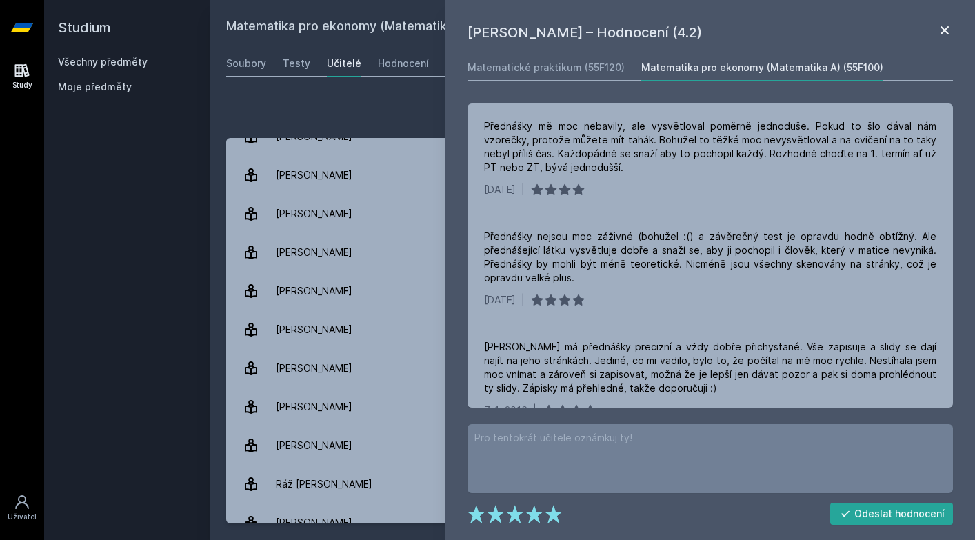
click at [947, 34] on icon at bounding box center [945, 30] width 17 height 17
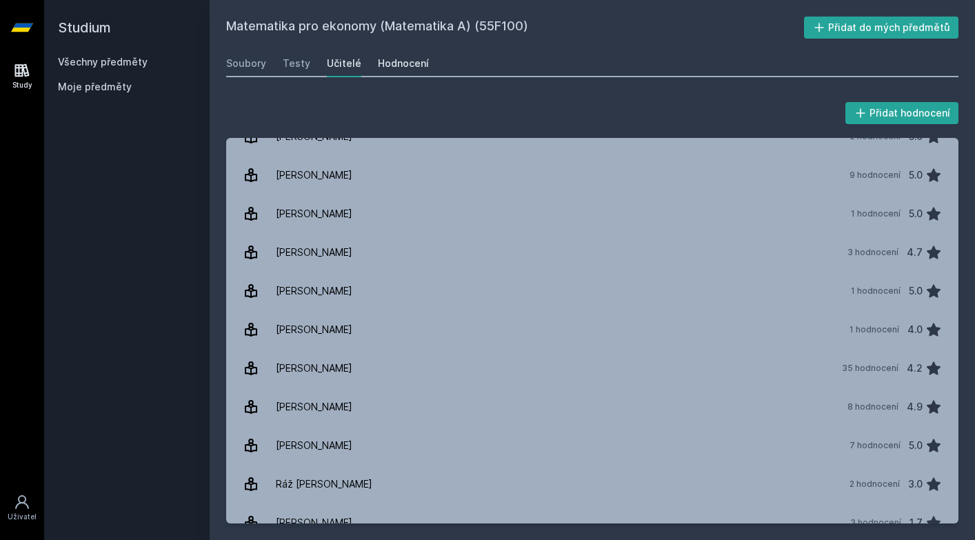
click at [409, 70] on link "Hodnocení" at bounding box center [403, 64] width 51 height 28
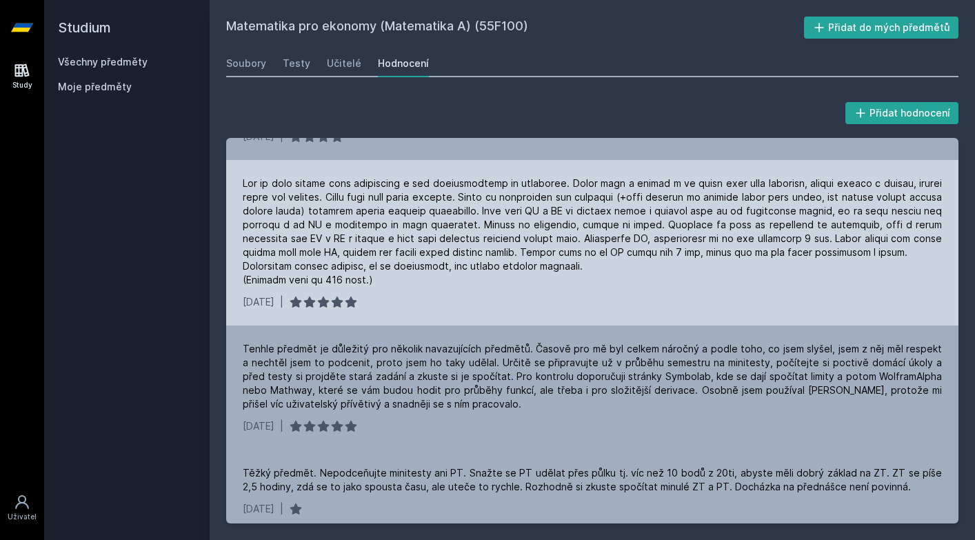
scroll to position [531, 0]
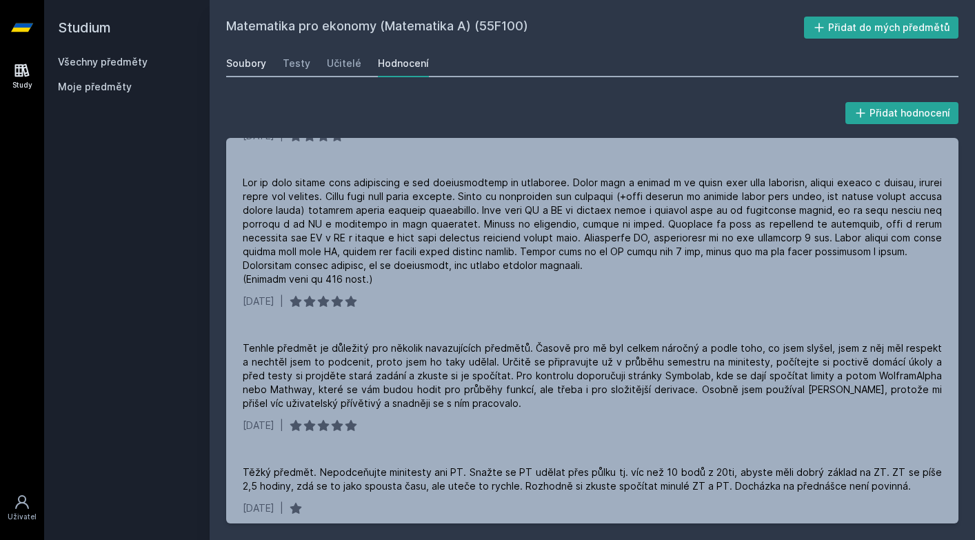
click at [233, 59] on div "Soubory" at bounding box center [246, 64] width 40 height 14
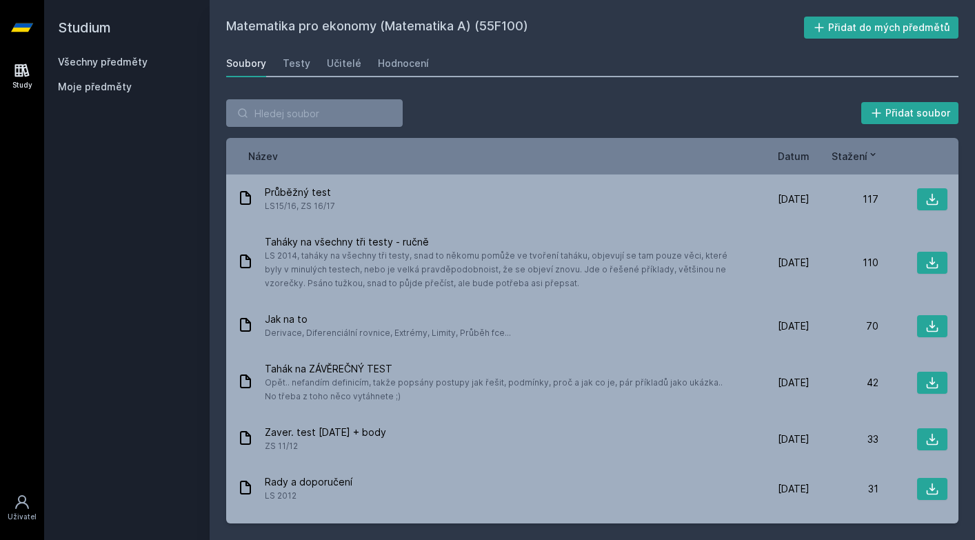
click at [279, 63] on div "Soubory Testy Učitelé Hodnocení" at bounding box center [592, 64] width 733 height 28
click at [290, 63] on div "Testy" at bounding box center [297, 64] width 28 height 14
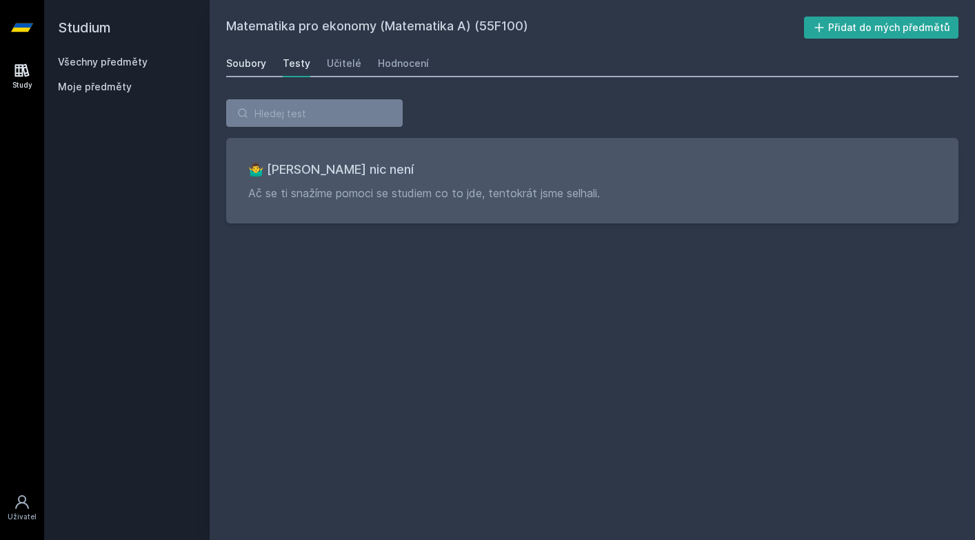
click at [252, 57] on div "Soubory" at bounding box center [246, 64] width 40 height 14
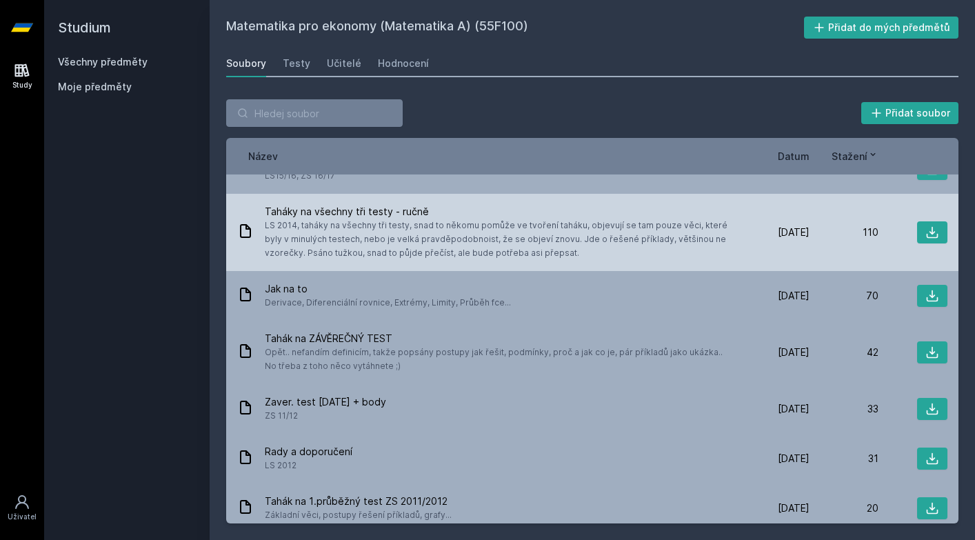
scroll to position [31, 0]
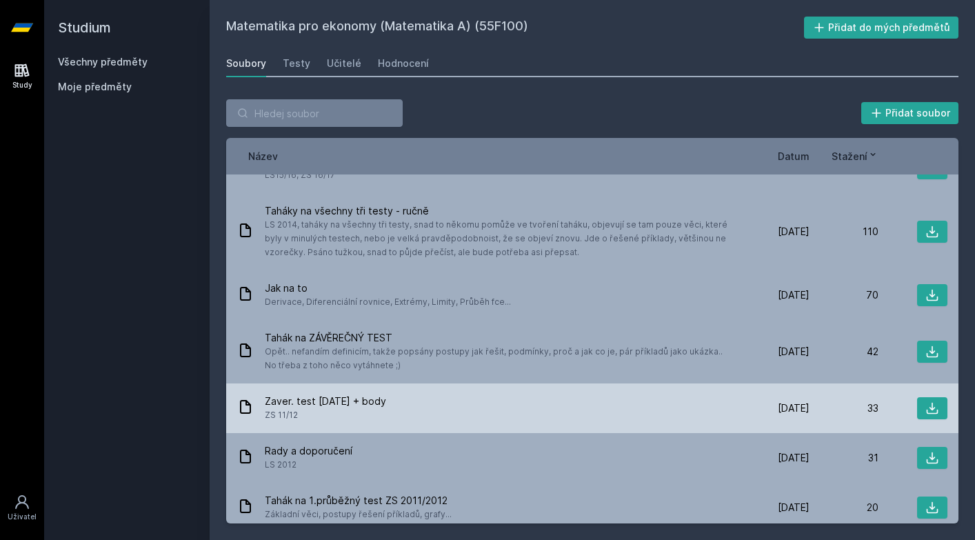
click at [354, 394] on div "Zaver. test 11.1.2011 + body ZS 11/12 11. 1. 12 11. 1. 2012 33" at bounding box center [592, 409] width 733 height 50
click at [934, 408] on icon at bounding box center [933, 409] width 12 height 12
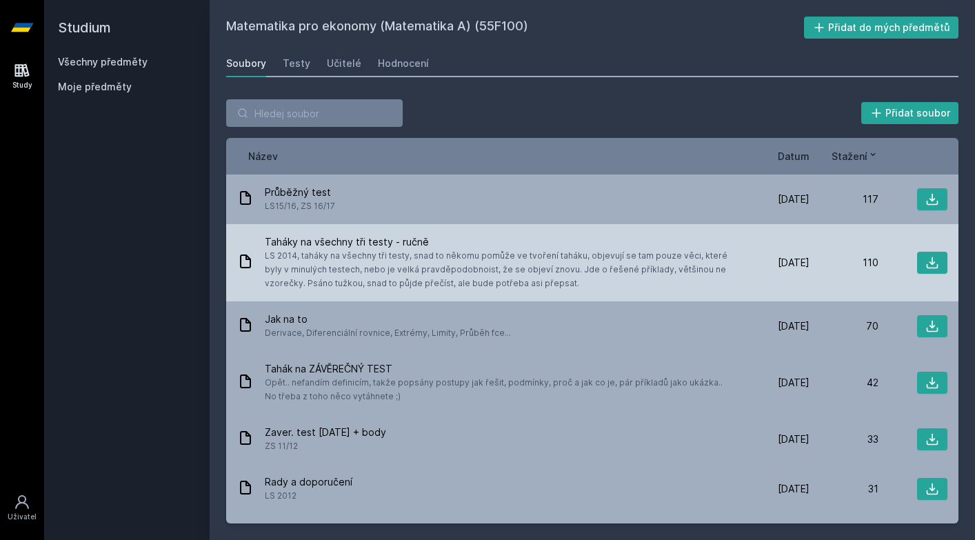
scroll to position [0, 0]
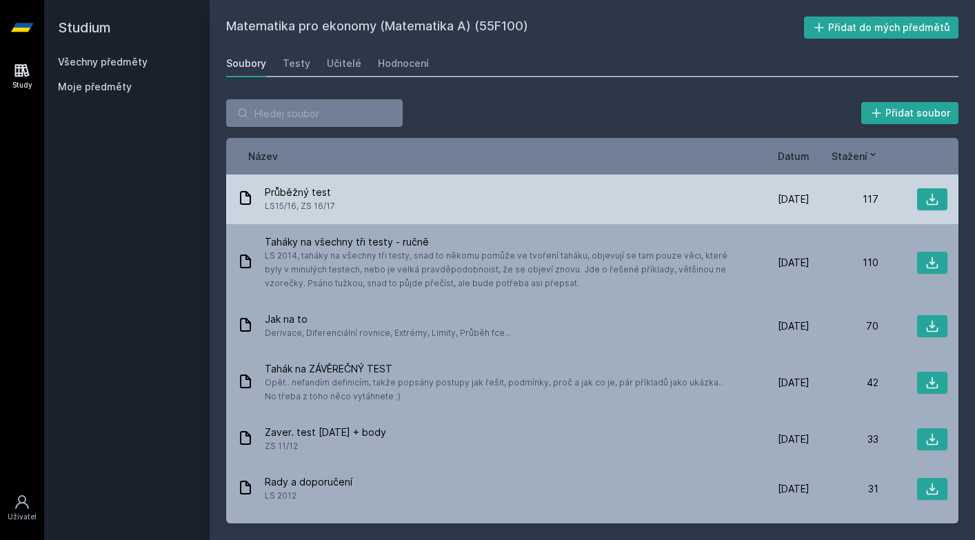
click at [486, 210] on div "Průběžný test LS15/16, ZS 16/17" at bounding box center [489, 200] width 504 height 28
click at [309, 195] on span "Průběžný test" at bounding box center [300, 193] width 70 height 14
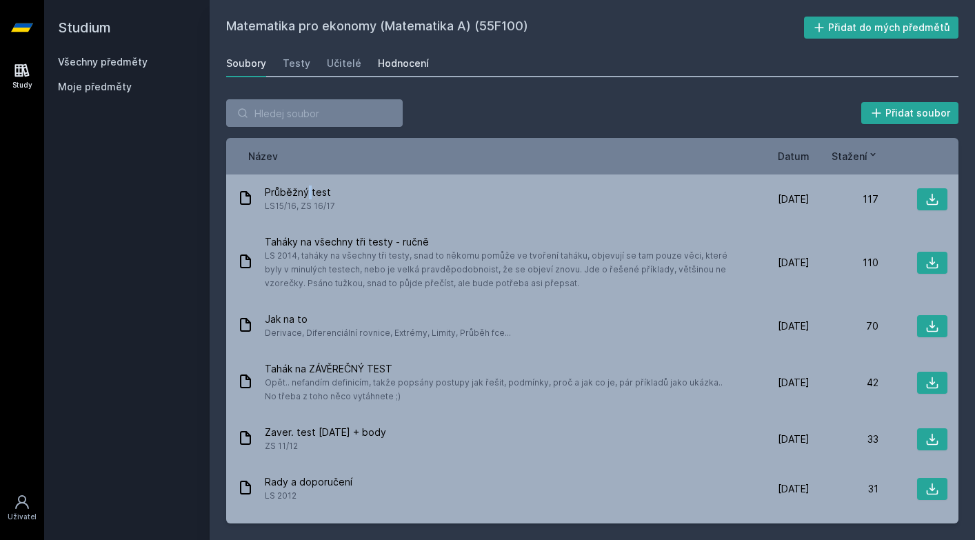
click at [378, 57] on div "Hodnocení" at bounding box center [403, 64] width 51 height 14
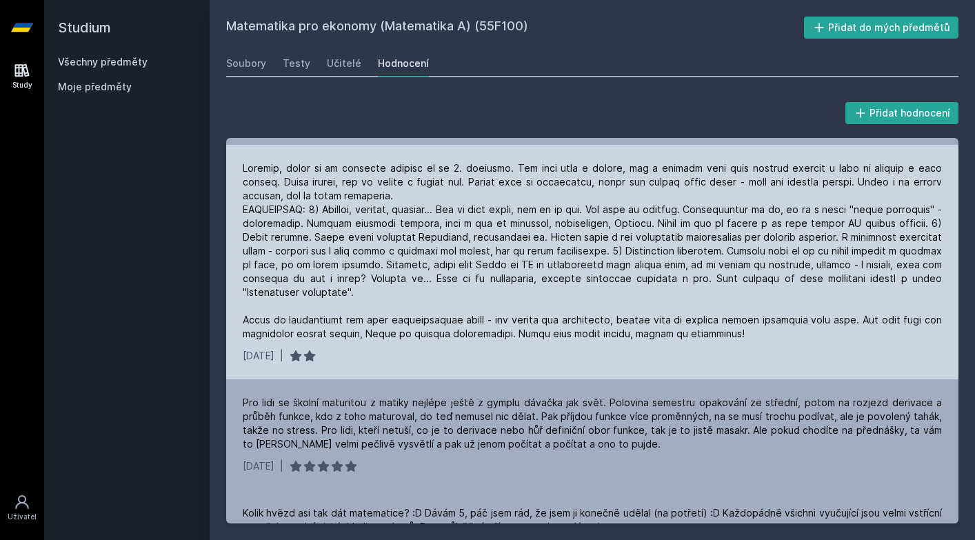
scroll to position [2077, 0]
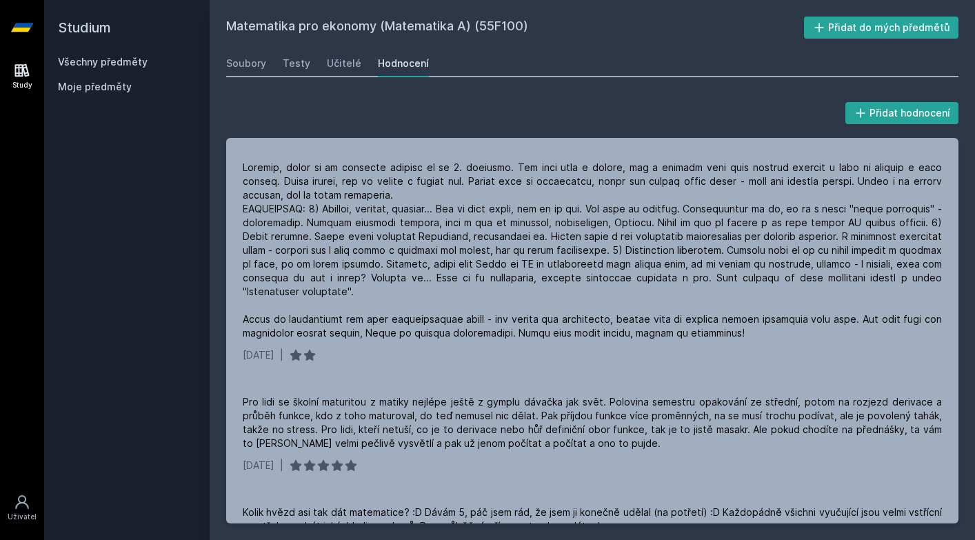
click at [120, 59] on link "Všechny předměty" at bounding box center [103, 62] width 90 height 12
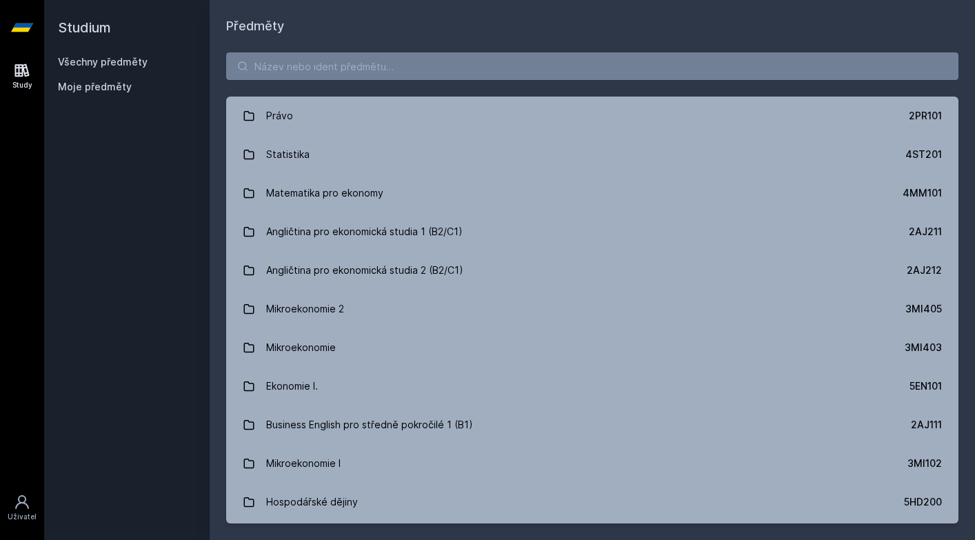
click at [99, 81] on span "Moje předměty" at bounding box center [95, 87] width 74 height 14
click at [27, 83] on div "Study" at bounding box center [22, 85] width 20 height 10
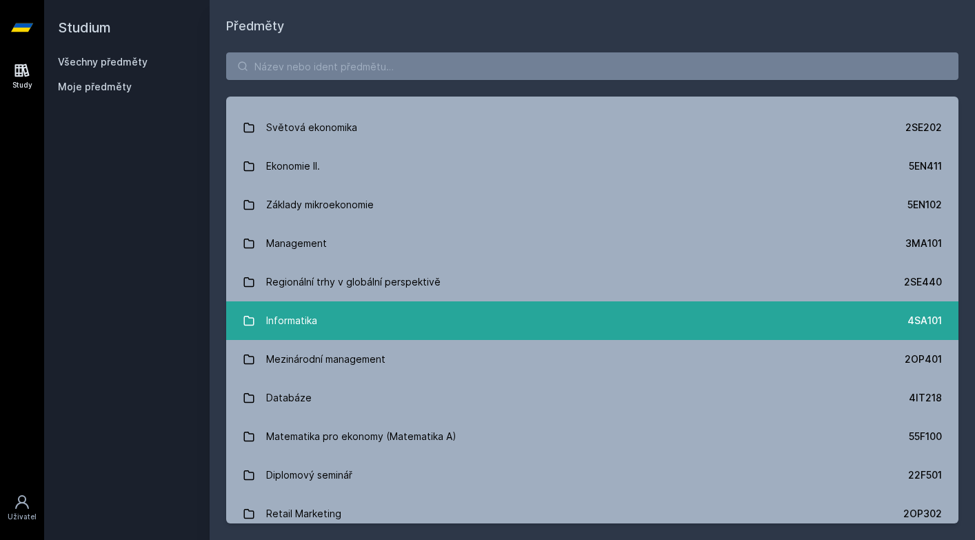
scroll to position [473, 0]
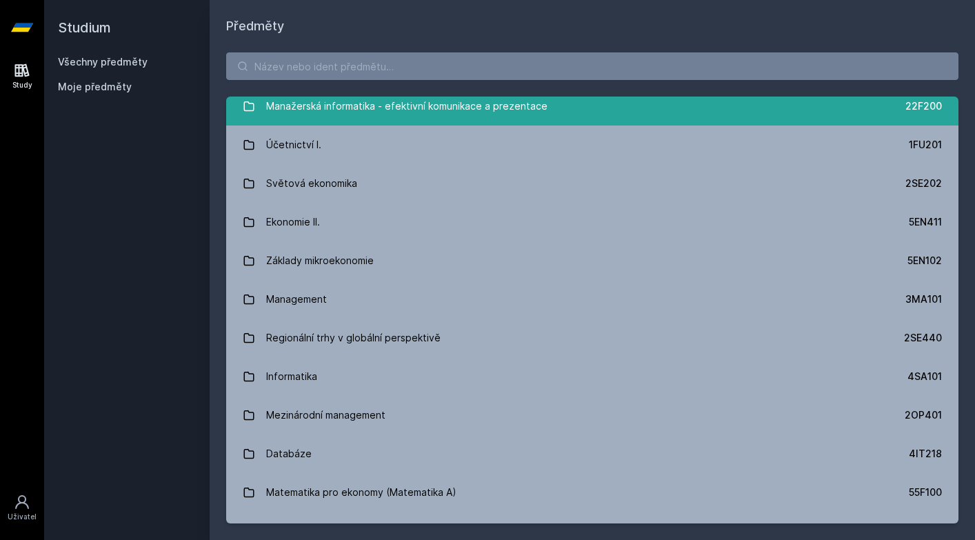
click at [291, 123] on link "Manažerská informatika - efektivní komunikace a prezentace 22F200" at bounding box center [592, 106] width 733 height 39
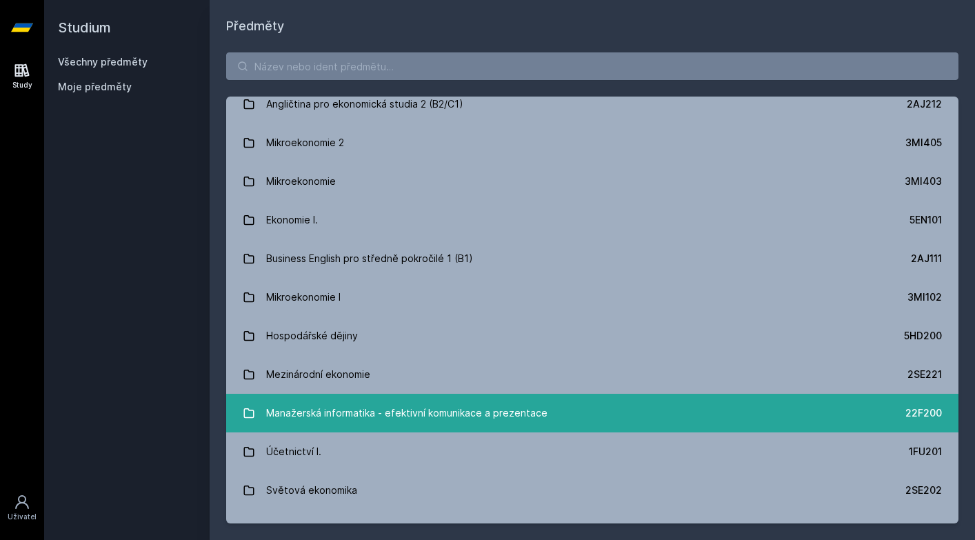
scroll to position [170, 0]
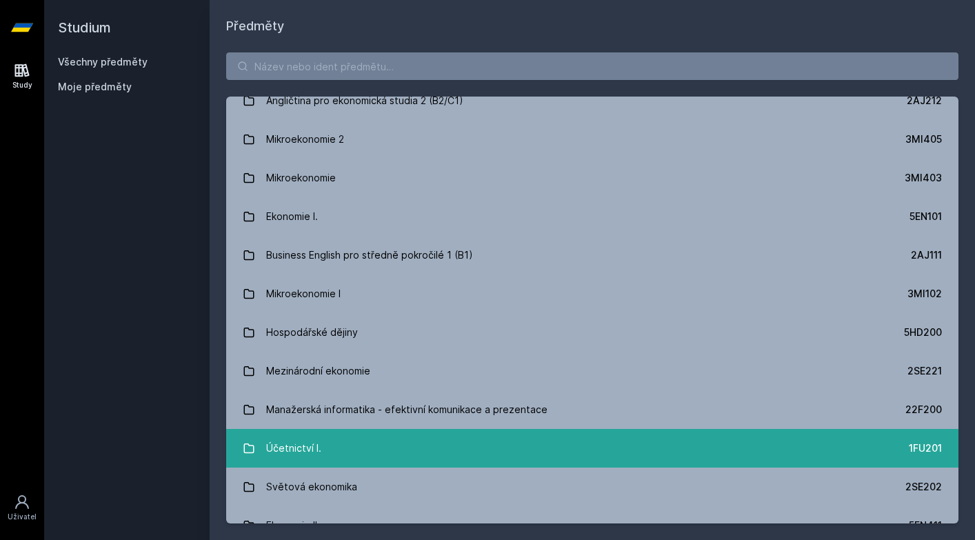
click at [305, 441] on div "Účetnictví I." at bounding box center [293, 449] width 55 height 28
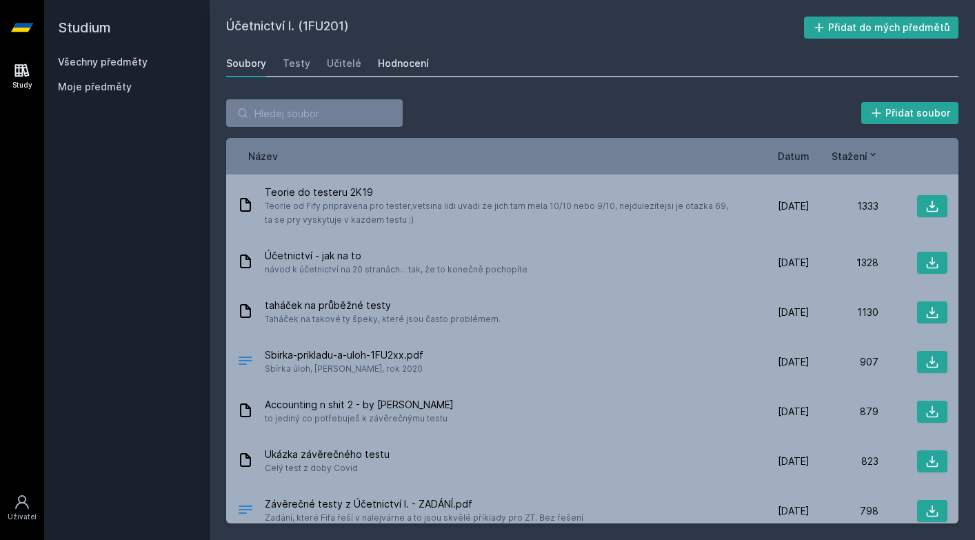
click at [388, 59] on div "Hodnocení" at bounding box center [403, 64] width 51 height 14
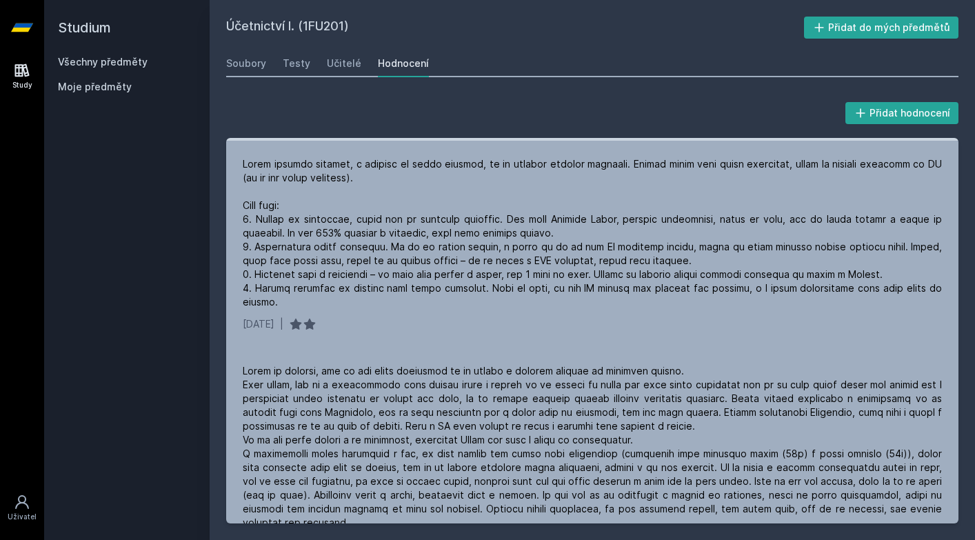
scroll to position [548, 0]
